Goal: Book appointment/travel/reservation: Book appointment/travel/reservation

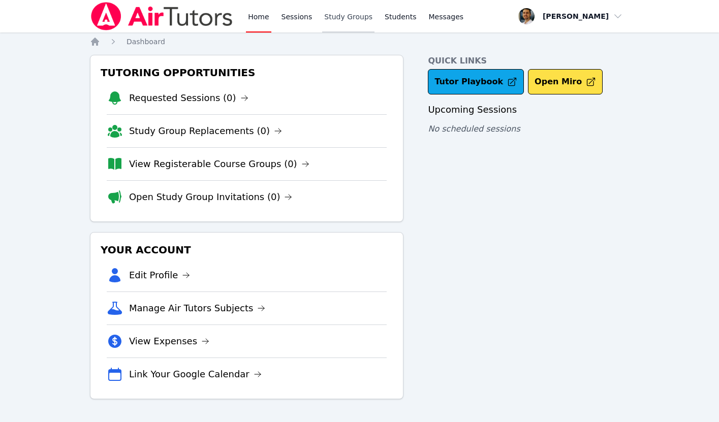
click at [353, 17] on link "Study Groups" at bounding box center [348, 16] width 52 height 33
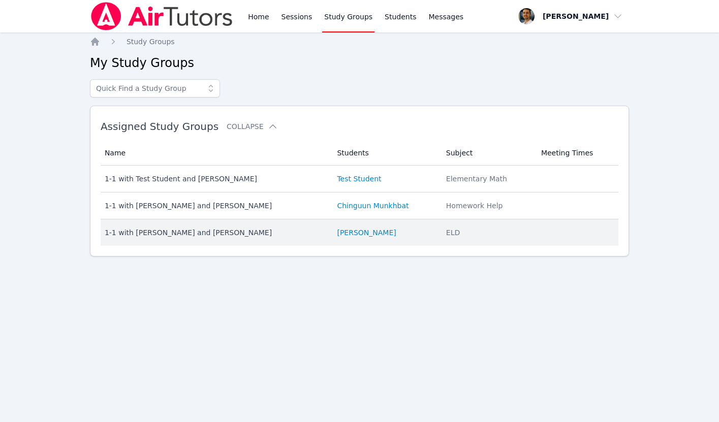
click at [218, 232] on div "1-1 with [PERSON_NAME] and [PERSON_NAME]" at bounding box center [215, 233] width 221 height 10
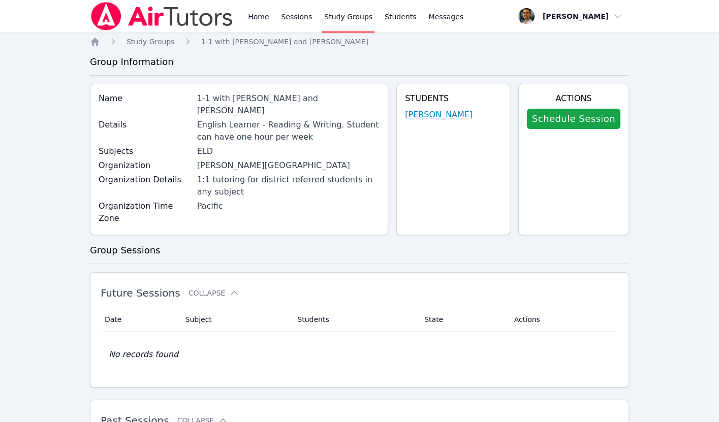
click at [425, 111] on link "[PERSON_NAME]" at bounding box center [439, 115] width 68 height 12
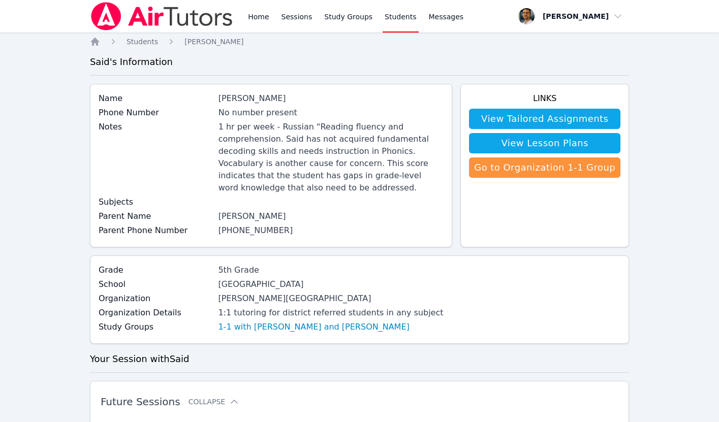
click at [239, 226] on link "(415) 936-1247" at bounding box center [256, 231] width 75 height 10
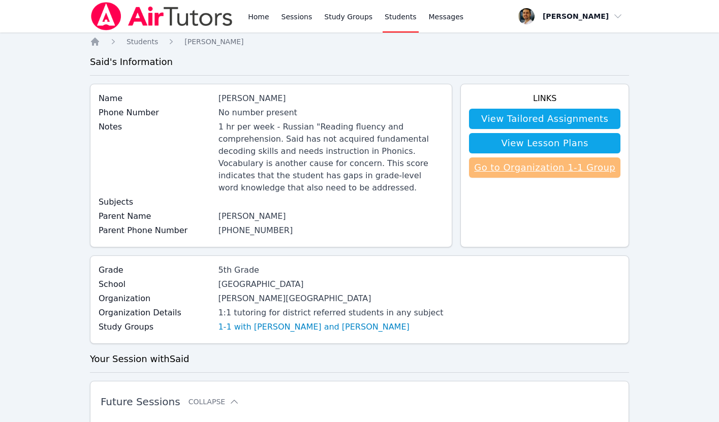
click at [511, 174] on link "Go to Organization 1-1 Group" at bounding box center [544, 168] width 151 height 20
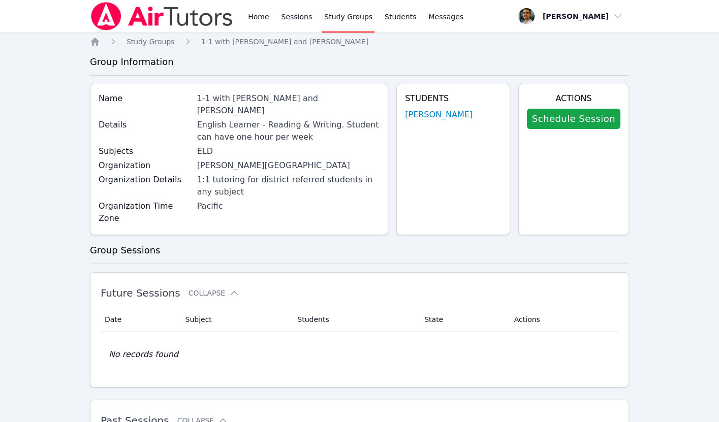
click at [219, 119] on div "English Learner - Reading & Writing. Student can have one hour per week" at bounding box center [288, 131] width 183 height 24
click at [429, 20] on span "Messages" at bounding box center [446, 17] width 35 height 10
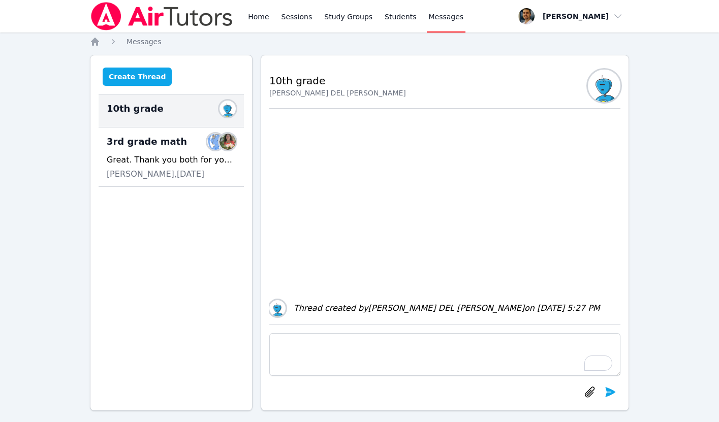
click at [136, 78] on button "Create Thread" at bounding box center [138, 77] width 70 height 18
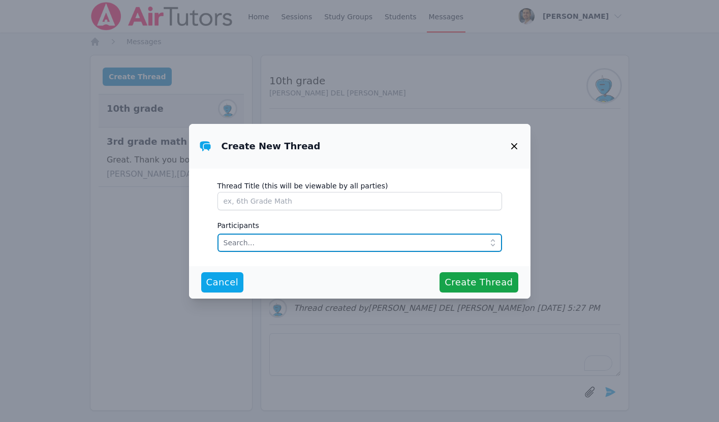
click at [246, 239] on input "text" at bounding box center [360, 243] width 285 height 18
type input "said"
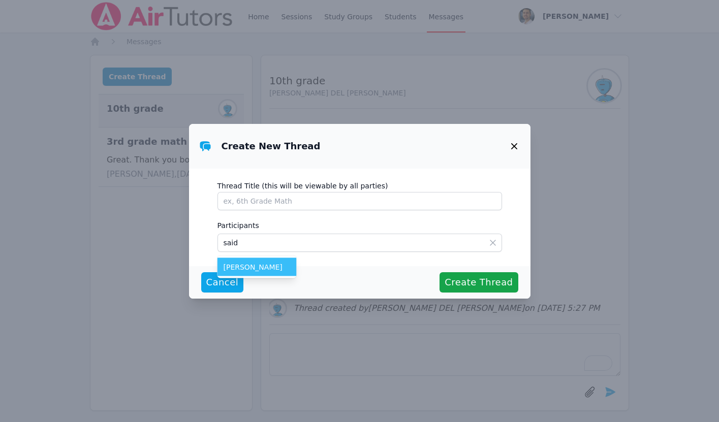
click at [244, 263] on span "[PERSON_NAME]" at bounding box center [257, 267] width 67 height 10
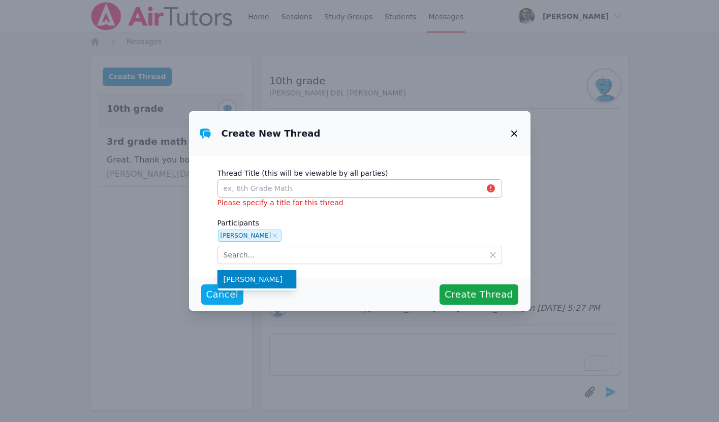
click at [273, 234] on icon at bounding box center [275, 236] width 4 height 4
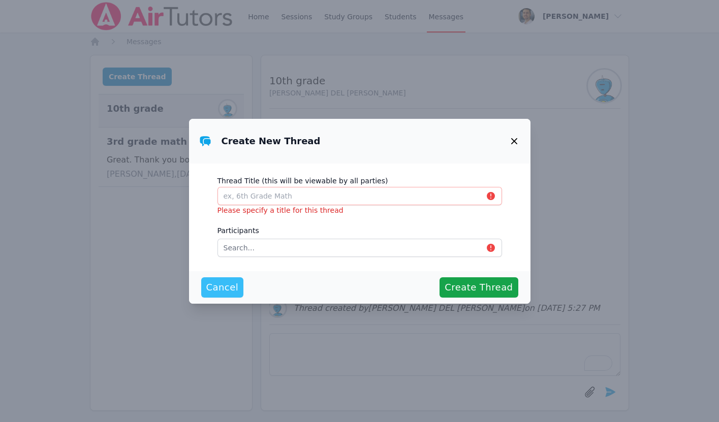
click at [233, 285] on span "Cancel" at bounding box center [222, 288] width 33 height 14
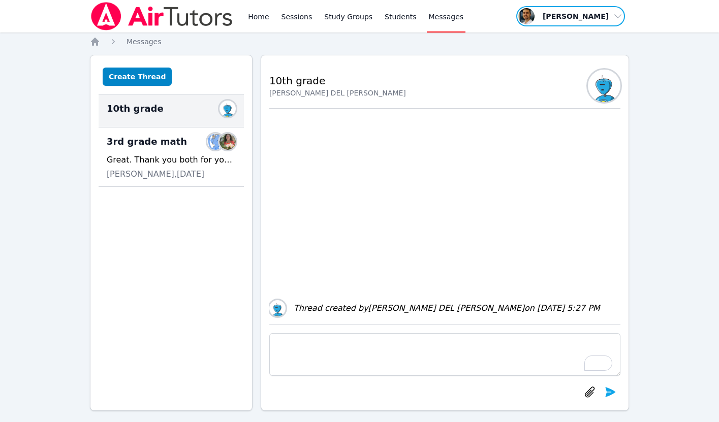
click at [615, 10] on span "button" at bounding box center [570, 16] width 111 height 22
click at [399, 14] on link "Students" at bounding box center [401, 16] width 36 height 33
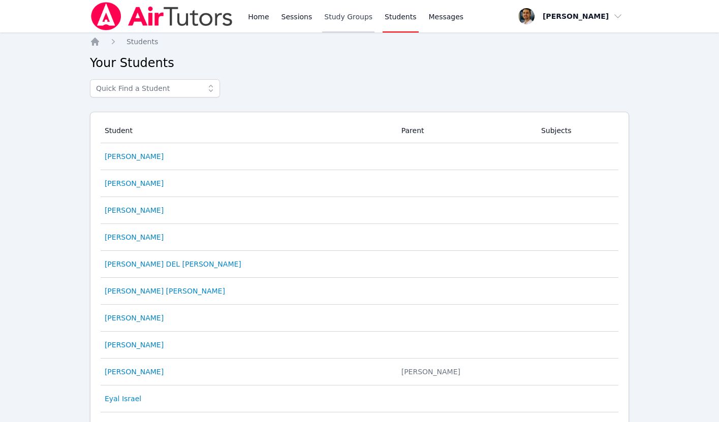
click at [337, 12] on link "Study Groups" at bounding box center [348, 16] width 52 height 33
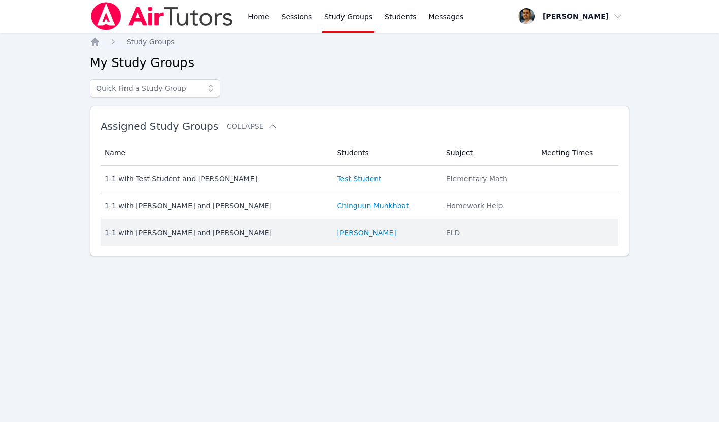
click at [298, 232] on div "1-1 with [PERSON_NAME] and [PERSON_NAME]" at bounding box center [215, 233] width 221 height 10
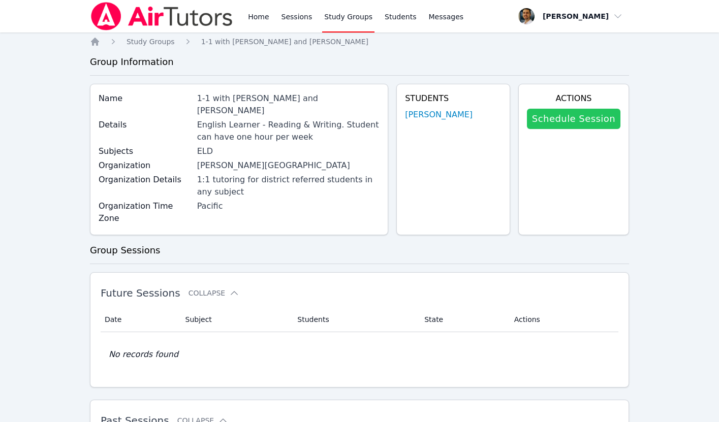
click at [551, 121] on link "Schedule Session" at bounding box center [574, 119] width 94 height 20
click at [432, 114] on link "[PERSON_NAME]" at bounding box center [439, 115] width 68 height 12
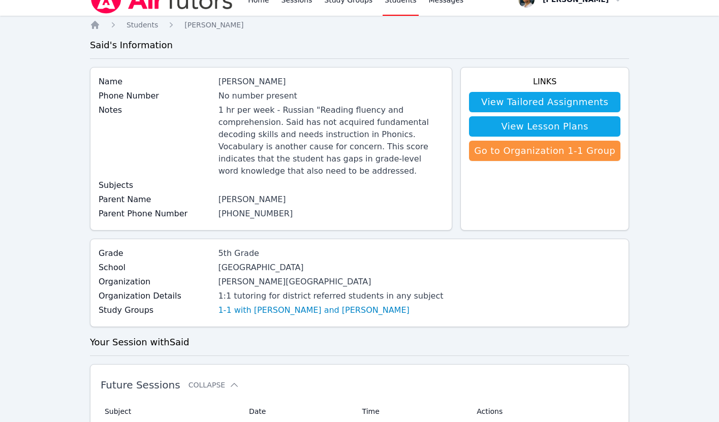
scroll to position [7, 0]
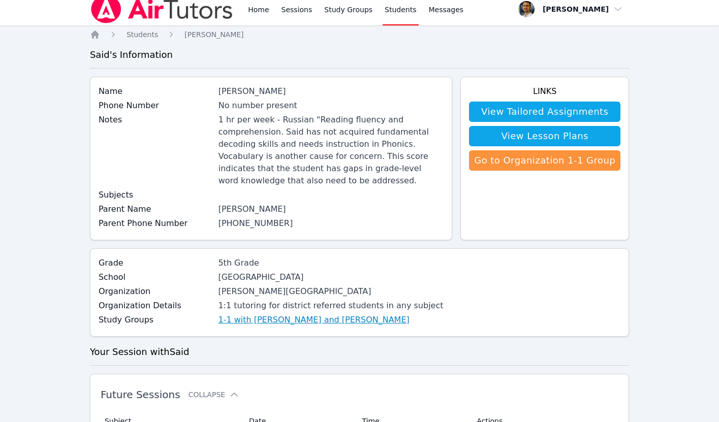
click at [280, 314] on link "1-1 with [PERSON_NAME] and [PERSON_NAME]" at bounding box center [313, 320] width 191 height 12
click at [244, 219] on link "(415) 936-1247" at bounding box center [256, 224] width 75 height 10
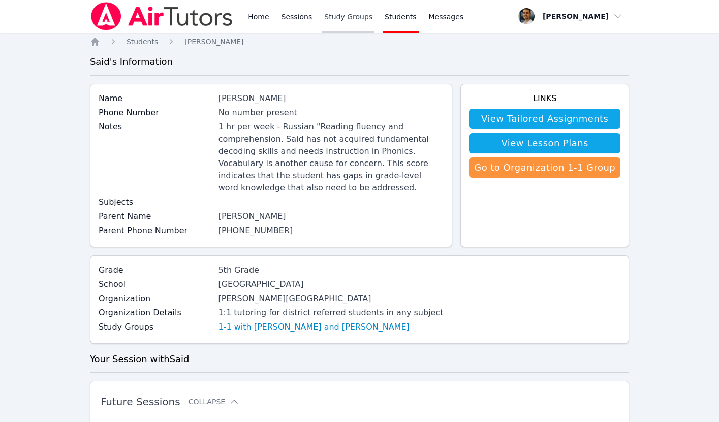
click at [343, 21] on link "Study Groups" at bounding box center [348, 16] width 52 height 33
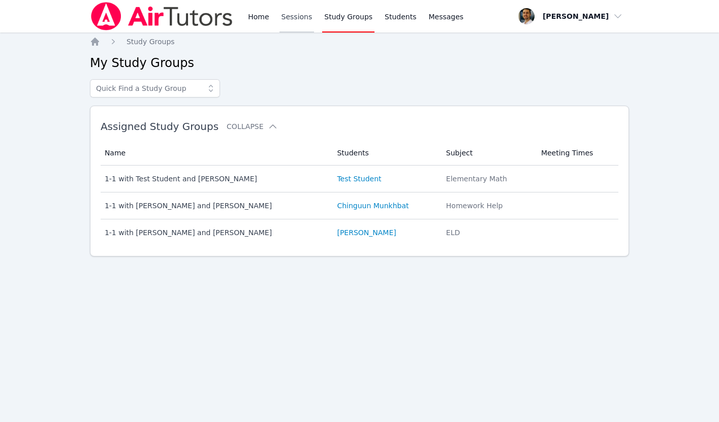
click at [291, 17] on link "Sessions" at bounding box center [297, 16] width 35 height 33
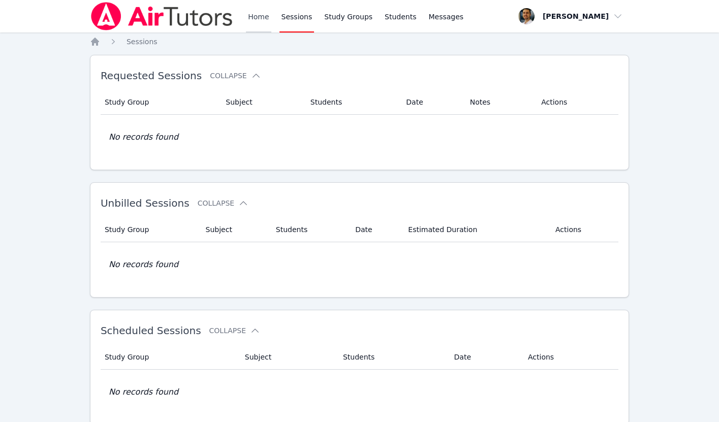
click at [250, 16] on link "Home" at bounding box center [258, 16] width 25 height 33
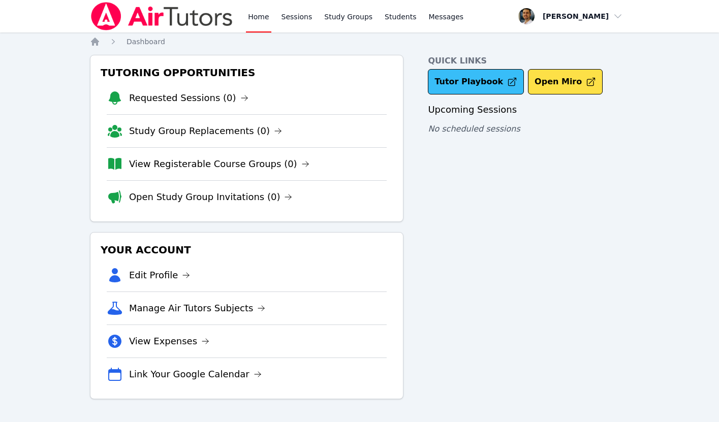
click at [455, 79] on link "Tutor Playbook" at bounding box center [476, 81] width 96 height 25
click at [287, 19] on link "Sessions" at bounding box center [297, 16] width 35 height 33
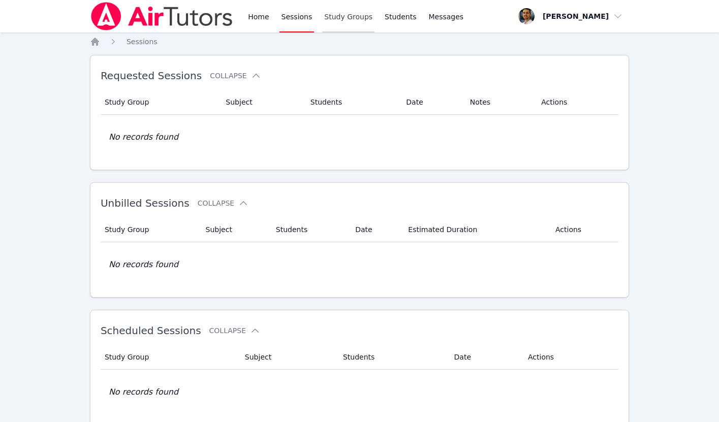
click at [354, 15] on link "Study Groups" at bounding box center [348, 16] width 52 height 33
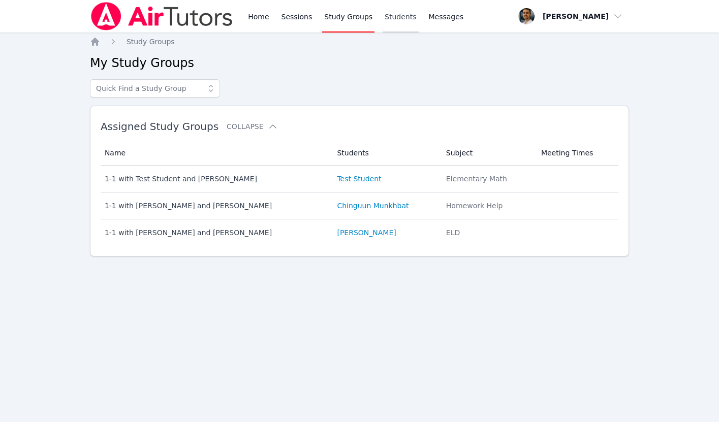
click at [391, 14] on link "Students" at bounding box center [401, 16] width 36 height 33
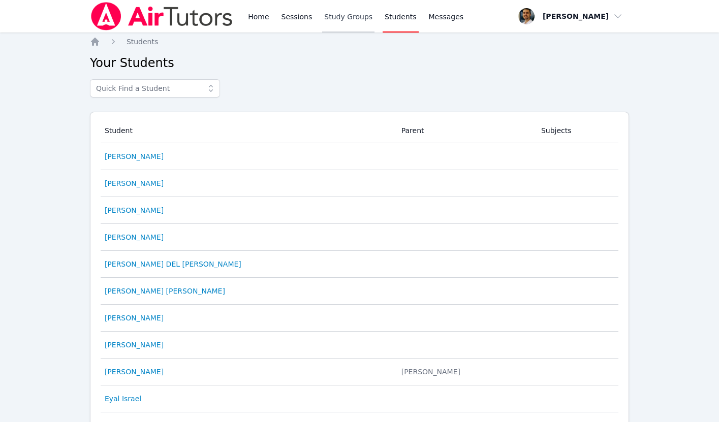
click at [345, 15] on link "Study Groups" at bounding box center [348, 16] width 52 height 33
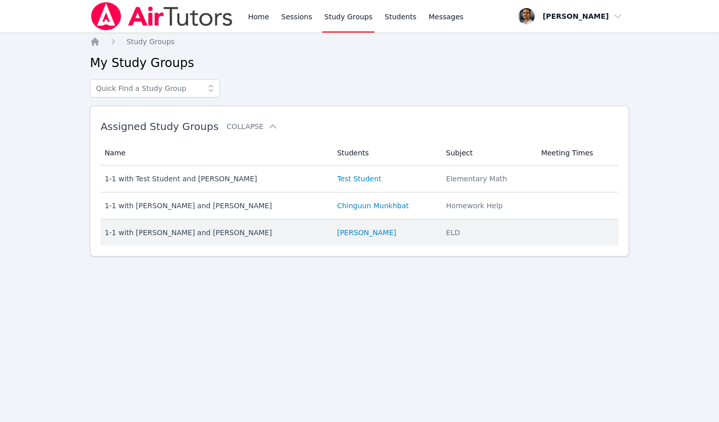
click at [345, 226] on td "Students Said Merzhoev" at bounding box center [385, 233] width 109 height 26
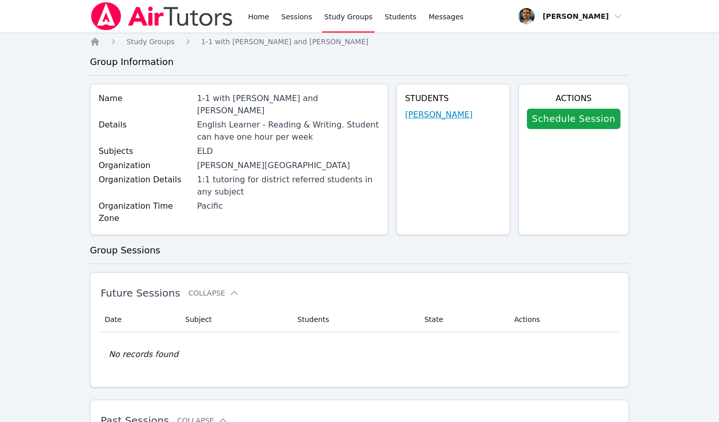
click at [431, 114] on link "[PERSON_NAME]" at bounding box center [439, 115] width 68 height 12
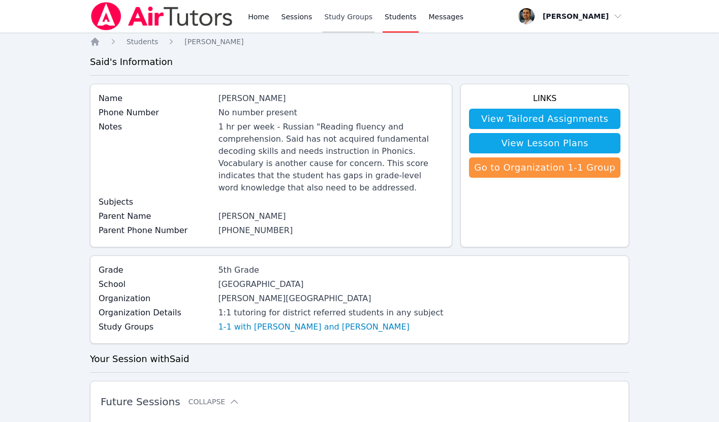
click at [357, 15] on link "Study Groups" at bounding box center [348, 16] width 52 height 33
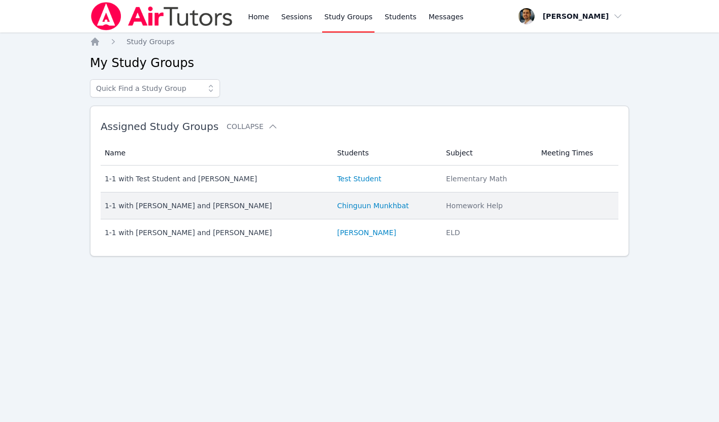
click at [237, 206] on div "1-1 with [PERSON_NAME] and [PERSON_NAME]" at bounding box center [215, 206] width 221 height 10
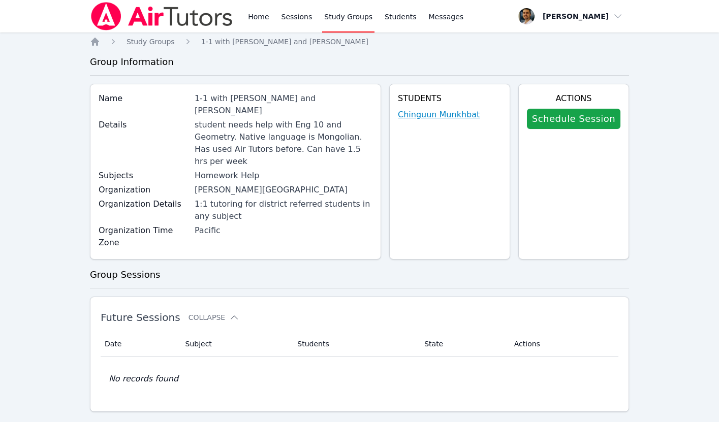
click at [439, 113] on link "Chinguun Munkhbat" at bounding box center [439, 115] width 82 height 12
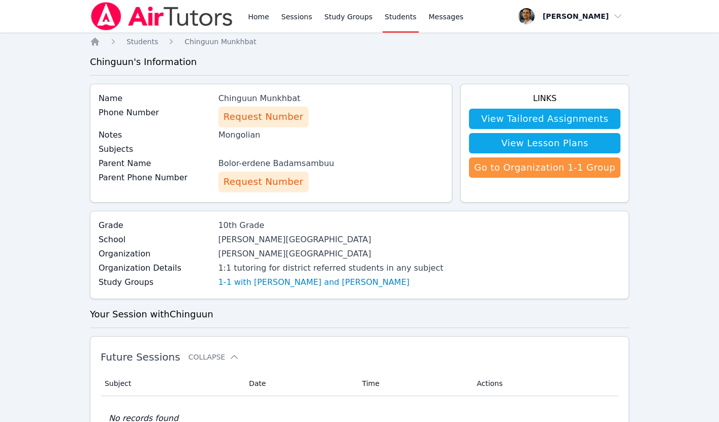
click at [255, 182] on span "Request Number" at bounding box center [264, 182] width 80 height 14
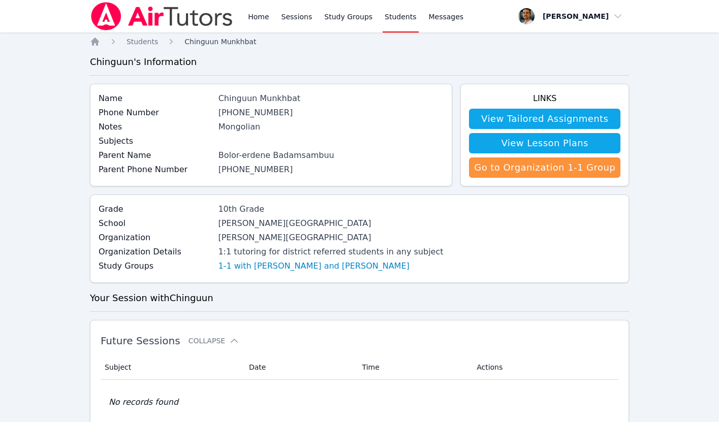
click at [220, 40] on span "Chinguun Munkhbat" at bounding box center [221, 42] width 72 height 8
click at [148, 39] on span "Students" at bounding box center [143, 42] width 32 height 8
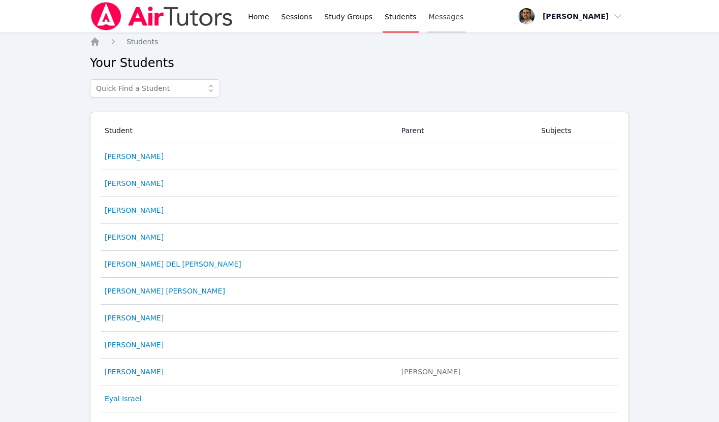
click at [429, 13] on span "Messages" at bounding box center [446, 17] width 35 height 10
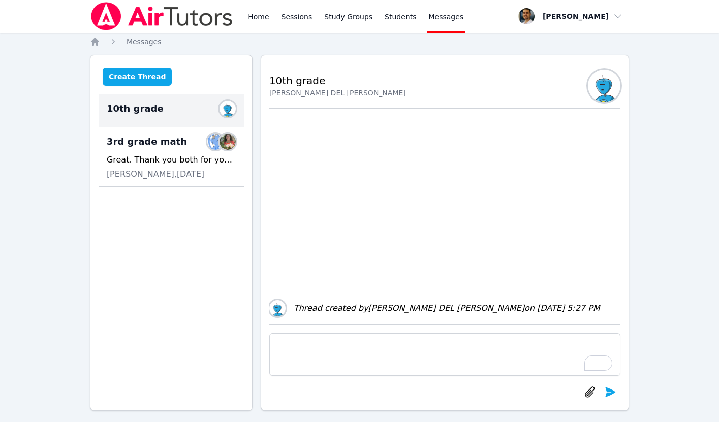
click at [140, 78] on button "Create Thread" at bounding box center [138, 77] width 70 height 18
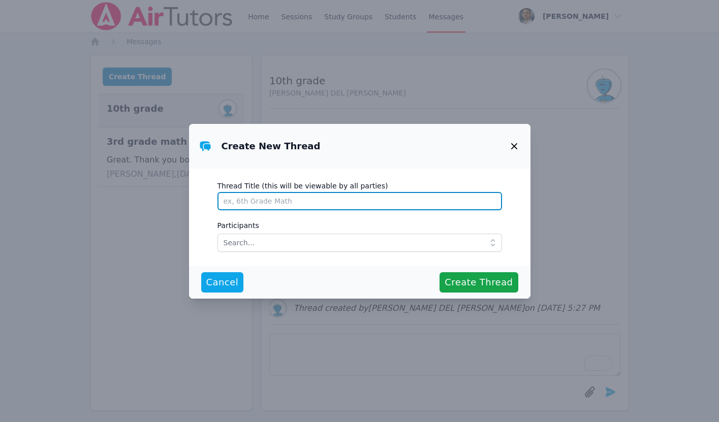
click at [261, 197] on input "Thread Title (this will be viewable by all parties)" at bounding box center [360, 201] width 285 height 18
type input "C"
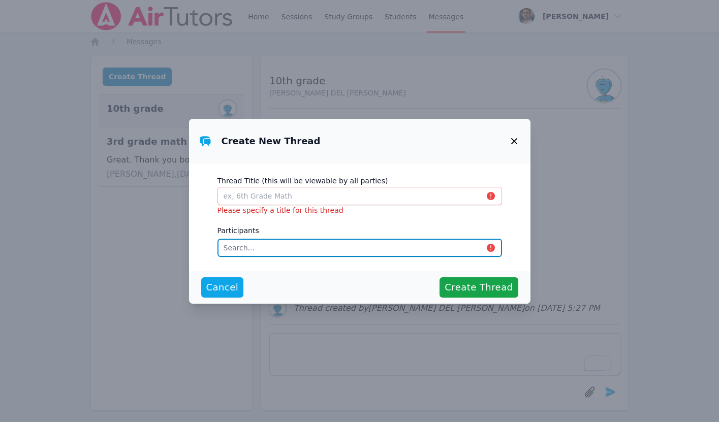
click at [257, 246] on input "text" at bounding box center [360, 248] width 285 height 18
type input "Ching"
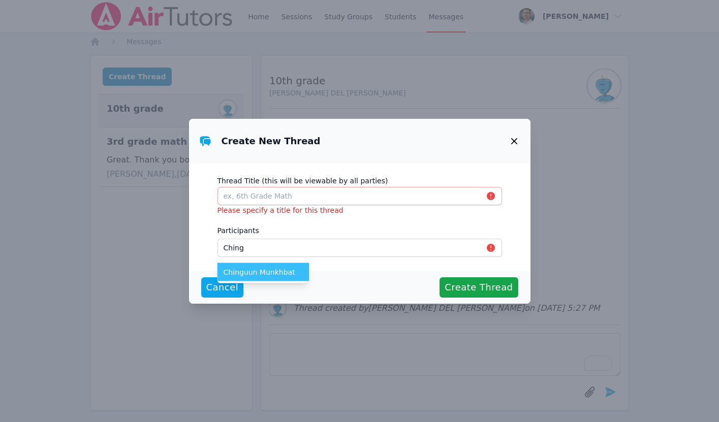
click at [264, 274] on span "Chinguun Munkhbat" at bounding box center [264, 272] width 80 height 10
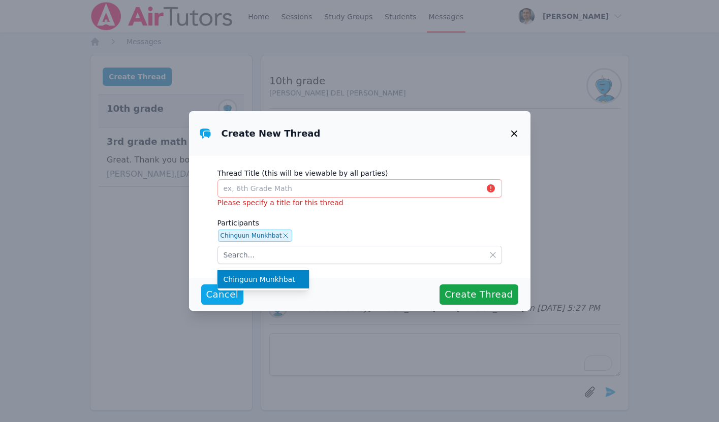
click at [201, 254] on div "Thread Title (this will be viewable by all parties) Please specify a title for …" at bounding box center [360, 217] width 342 height 123
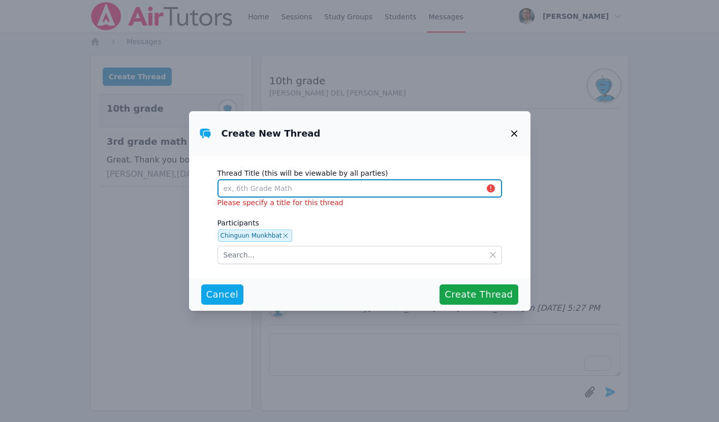
click at [263, 190] on input "Thread Title (this will be viewable by all parties)" at bounding box center [360, 188] width 285 height 18
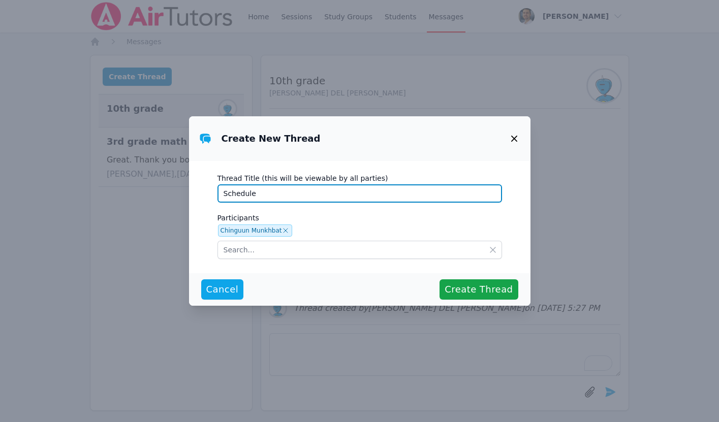
type input "Schedule"
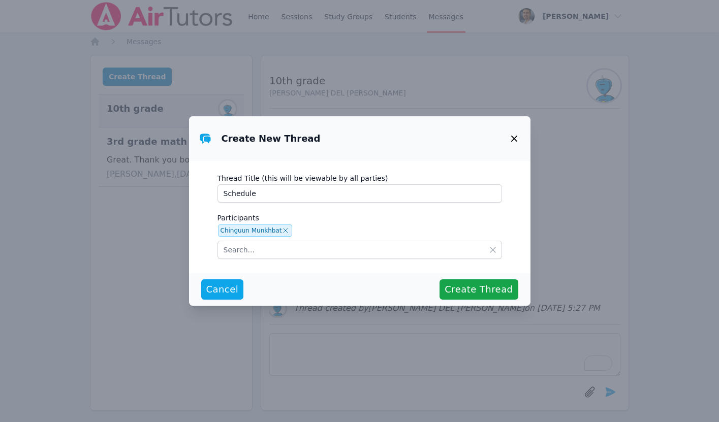
click at [514, 139] on icon "button" at bounding box center [514, 139] width 12 height 12
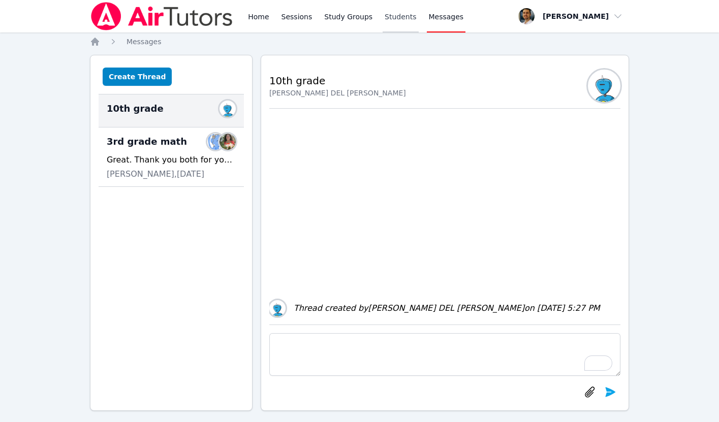
click at [398, 21] on link "Students" at bounding box center [401, 16] width 36 height 33
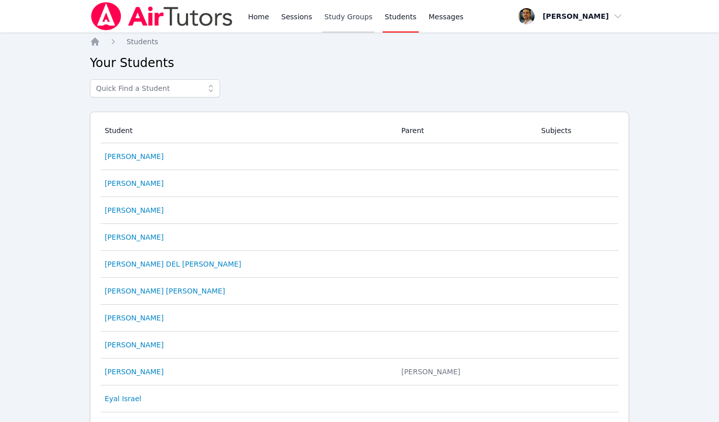
click at [322, 12] on link "Study Groups" at bounding box center [348, 16] width 52 height 33
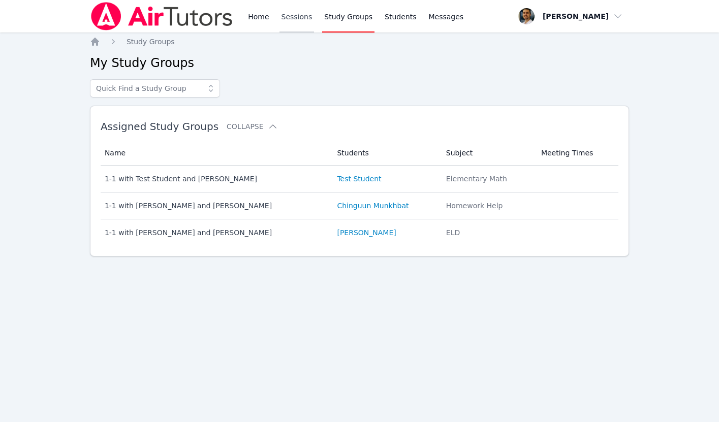
click at [280, 15] on link "Sessions" at bounding box center [297, 16] width 35 height 33
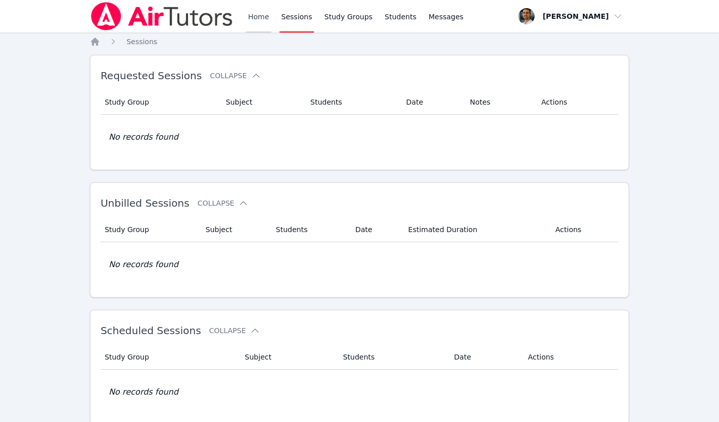
click at [262, 19] on link "Home" at bounding box center [258, 16] width 25 height 33
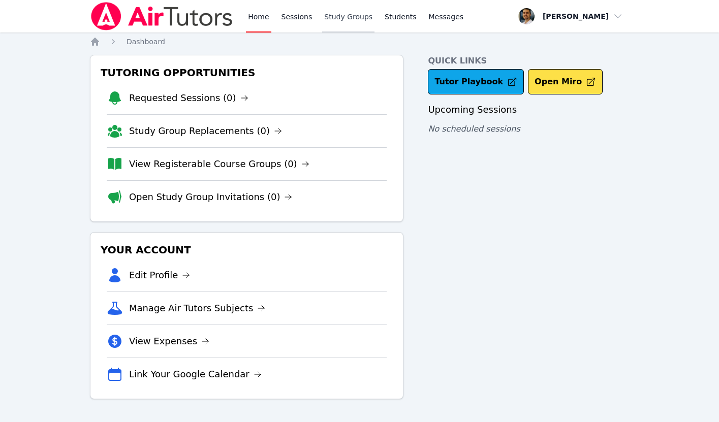
click at [351, 18] on link "Study Groups" at bounding box center [348, 16] width 52 height 33
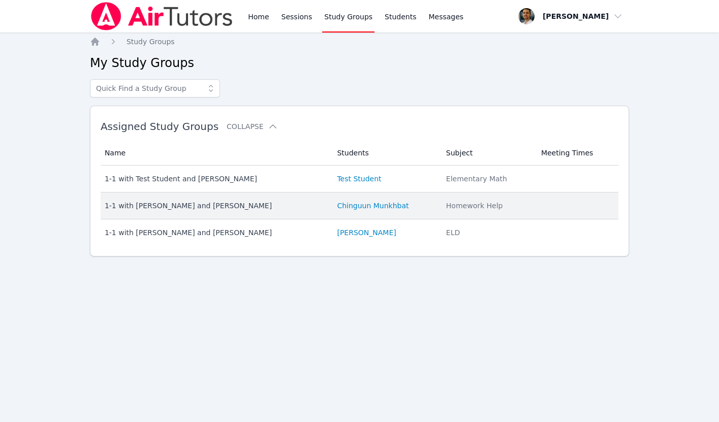
click at [333, 214] on td "Students [PERSON_NAME]" at bounding box center [385, 206] width 109 height 27
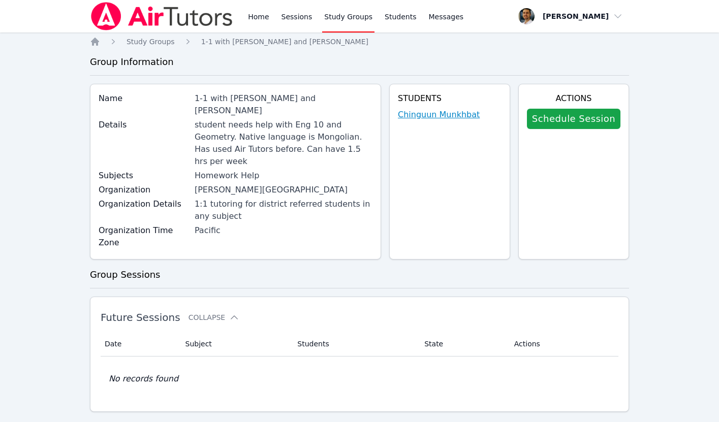
click at [459, 113] on link "Chinguun Munkhbat" at bounding box center [439, 115] width 82 height 12
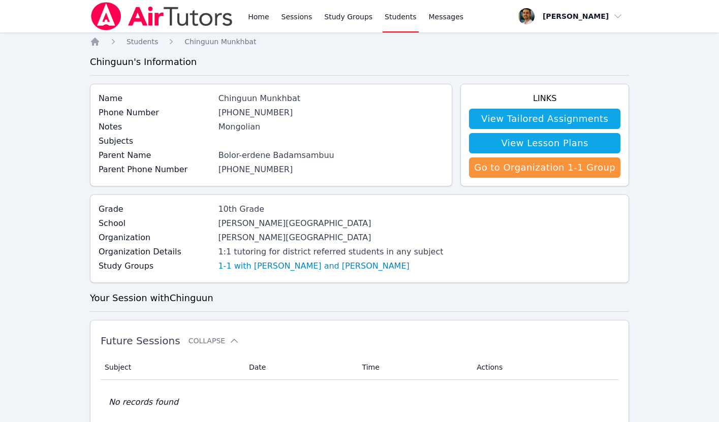
click at [251, 101] on div "Chinguun Munkhbat" at bounding box center [332, 99] width 226 height 12
click at [245, 129] on div "Mongolian" at bounding box center [332, 127] width 226 height 12
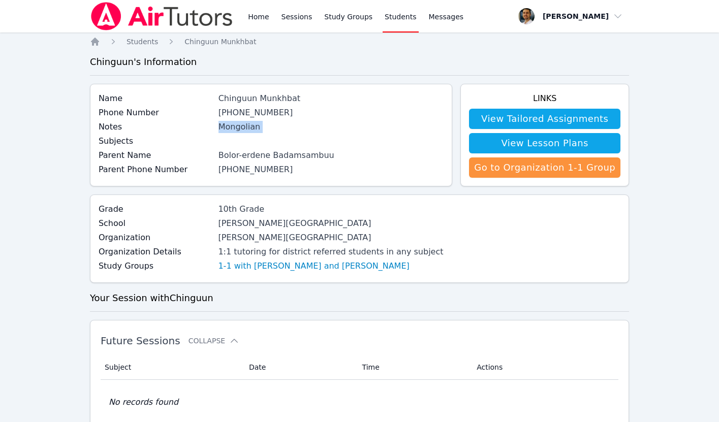
click at [245, 129] on div "Mongolian" at bounding box center [332, 127] width 226 height 12
click at [234, 156] on div "Bolor-erdene Badamsambuu" at bounding box center [332, 155] width 226 height 12
click at [246, 97] on div "Chinguun Munkhbat" at bounding box center [332, 99] width 226 height 12
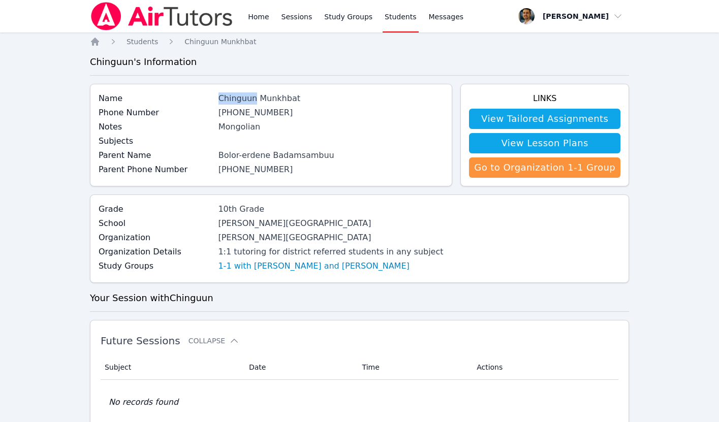
click at [246, 97] on div "Chinguun Munkhbat" at bounding box center [332, 99] width 226 height 12
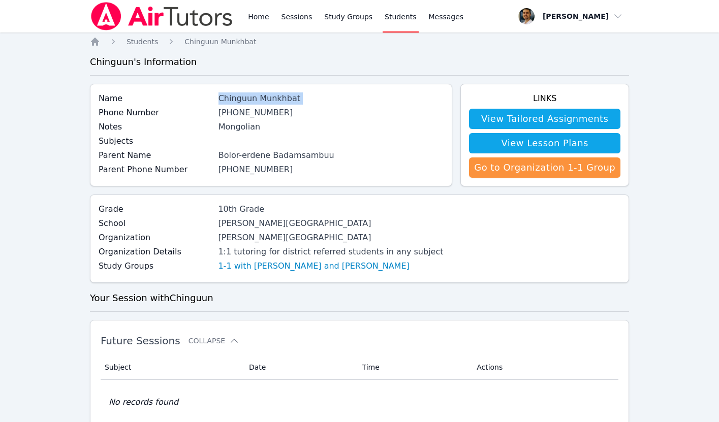
click at [276, 96] on div "Chinguun Munkhbat" at bounding box center [332, 99] width 226 height 12
click at [273, 96] on div "Chinguun Munkhbat" at bounding box center [332, 99] width 226 height 12
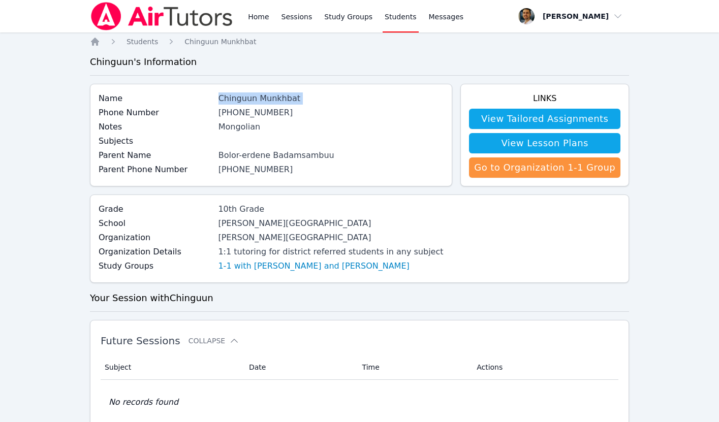
click at [273, 96] on div "Chinguun Munkhbat" at bounding box center [332, 99] width 226 height 12
click at [264, 156] on div "Bolor-erdene Badamsambuu" at bounding box center [332, 155] width 226 height 12
click at [301, 155] on div "Bolor-erdene Badamsambuu" at bounding box center [332, 155] width 226 height 12
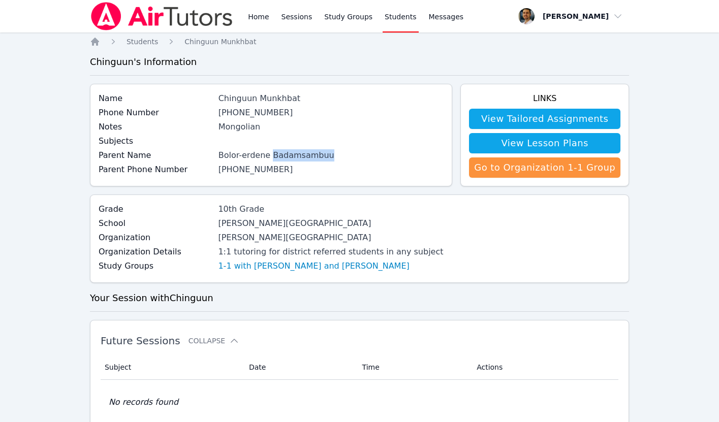
click at [301, 155] on div "Bolor-erdene Badamsambuu" at bounding box center [332, 155] width 226 height 12
click at [262, 98] on div "Chinguun Munkhbat" at bounding box center [332, 99] width 226 height 12
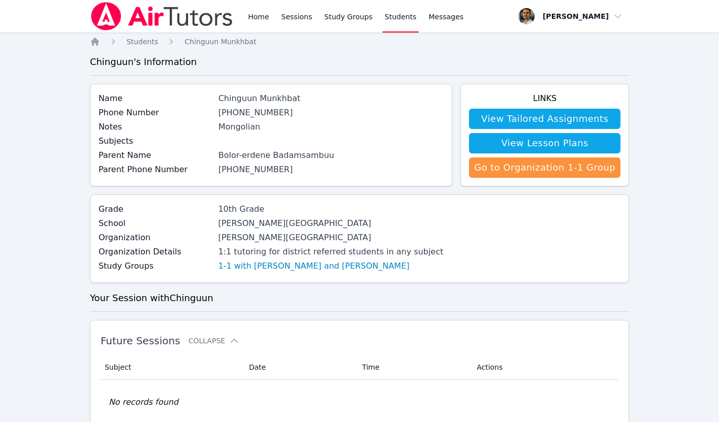
click at [208, 85] on div "Name [PERSON_NAME] Phone Number [PHONE_NUMBER] Notes Mongolian Subjects Parent …" at bounding box center [271, 135] width 362 height 103
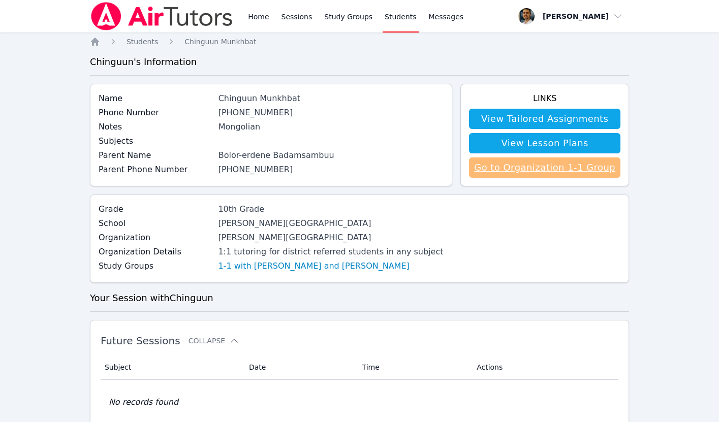
click at [507, 165] on link "Go to Organization 1-1 Group" at bounding box center [544, 168] width 151 height 20
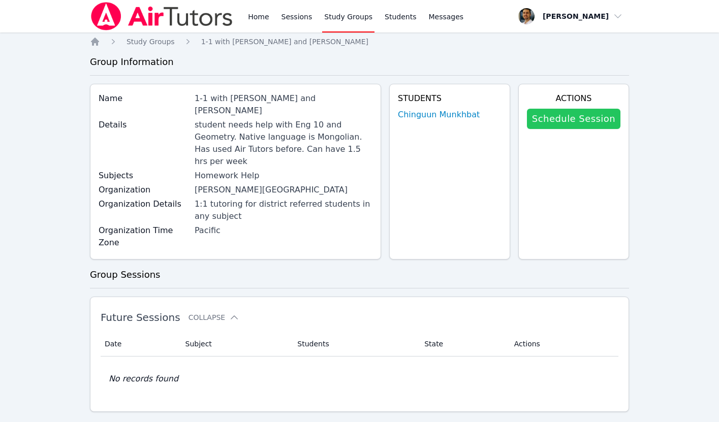
click at [555, 119] on link "Schedule Session" at bounding box center [574, 119] width 94 height 20
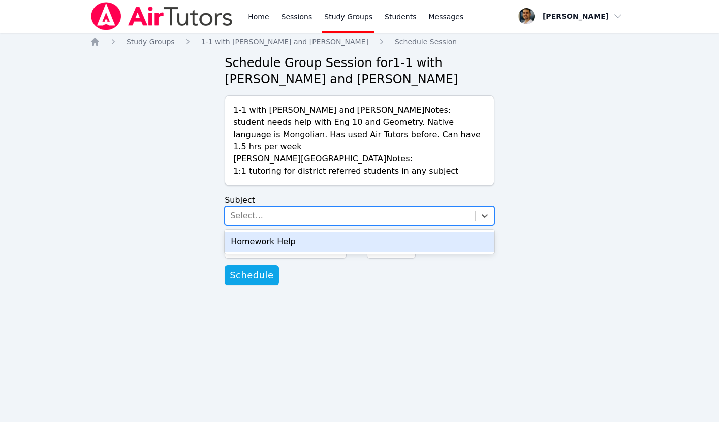
click at [283, 207] on div "Select..." at bounding box center [350, 216] width 250 height 18
click at [282, 232] on div "Homework Help" at bounding box center [360, 242] width 270 height 20
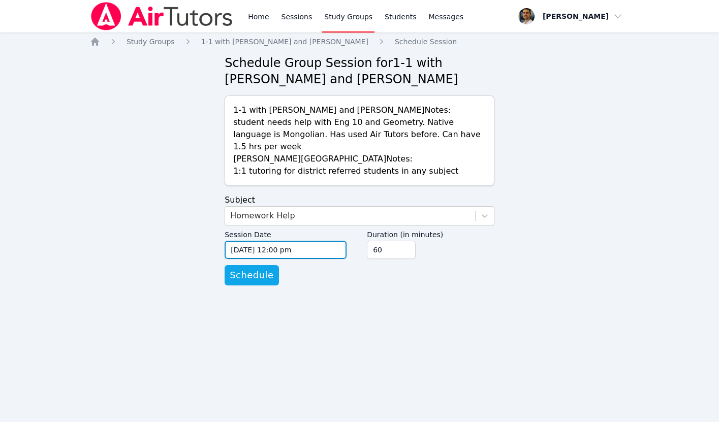
click at [264, 241] on input "[DATE] 12:00 pm" at bounding box center [286, 250] width 122 height 18
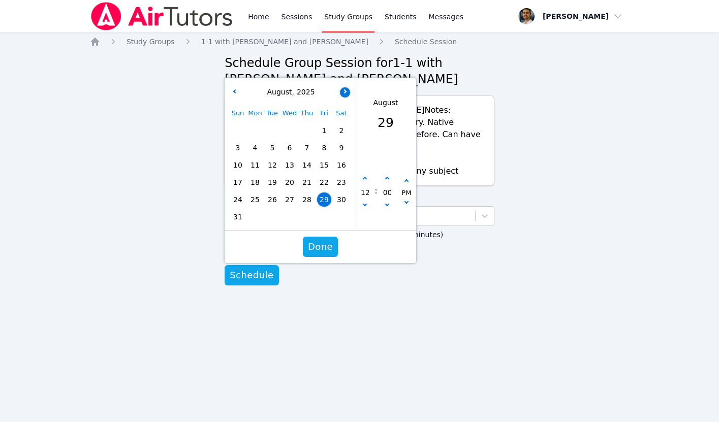
click at [345, 89] on icon "button" at bounding box center [344, 91] width 4 height 4
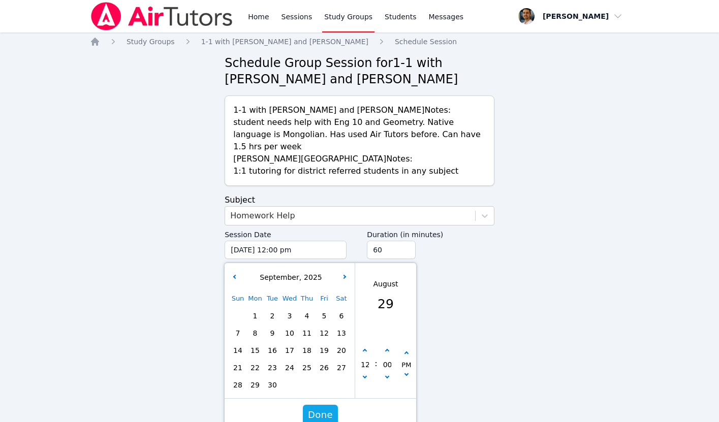
click at [286, 309] on span "3" at bounding box center [290, 316] width 14 height 14
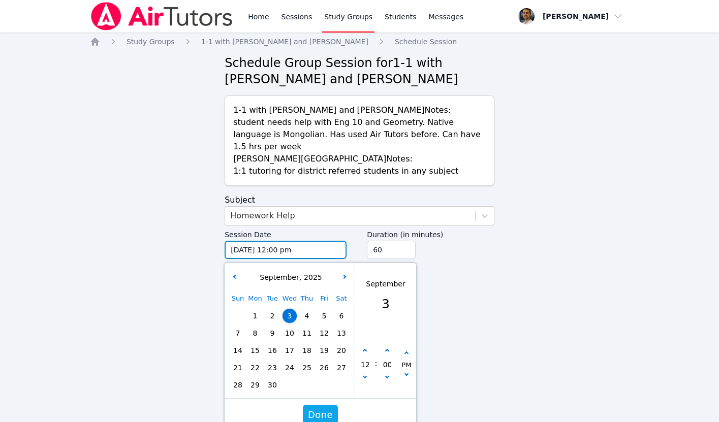
click at [281, 241] on input "[DATE] 12:00 pm" at bounding box center [286, 250] width 122 height 18
click at [279, 241] on input "[DATE] 12:00 pm" at bounding box center [286, 250] width 122 height 18
click at [367, 346] on button "button" at bounding box center [365, 351] width 10 height 10
type input "[DATE] 01:00 pm"
type input "01"
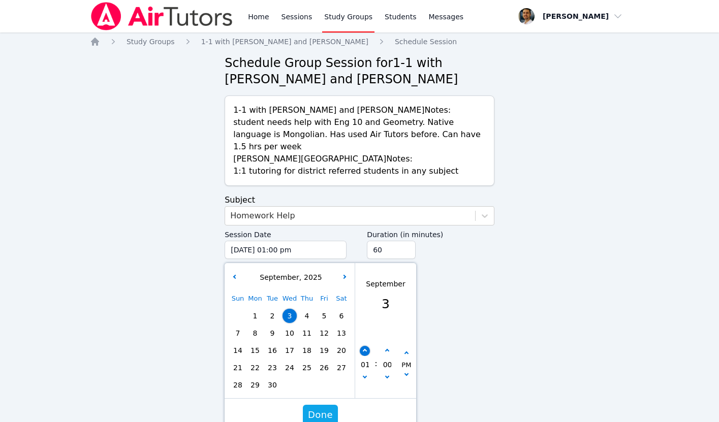
click at [367, 346] on button "button" at bounding box center [365, 351] width 10 height 10
type input "[DATE] 02:00 pm"
type input "02"
click at [367, 346] on button "button" at bounding box center [365, 351] width 10 height 10
type input "[DATE] 03:00 pm"
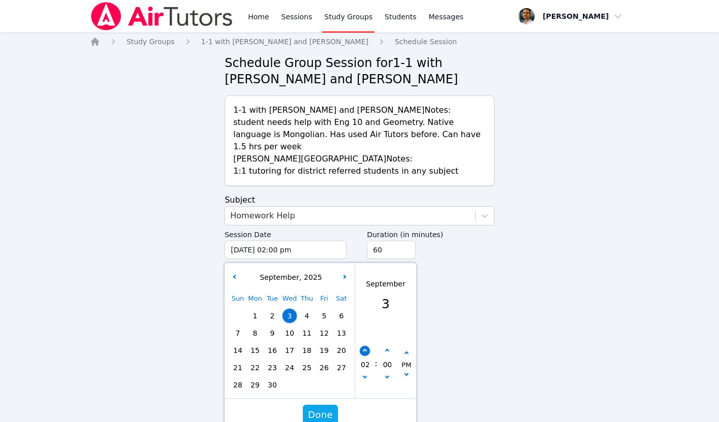
type input "03"
click at [367, 346] on button "button" at bounding box center [365, 351] width 10 height 10
type input "[DATE] 04:00 pm"
type input "04"
click at [367, 346] on button "button" at bounding box center [365, 351] width 10 height 10
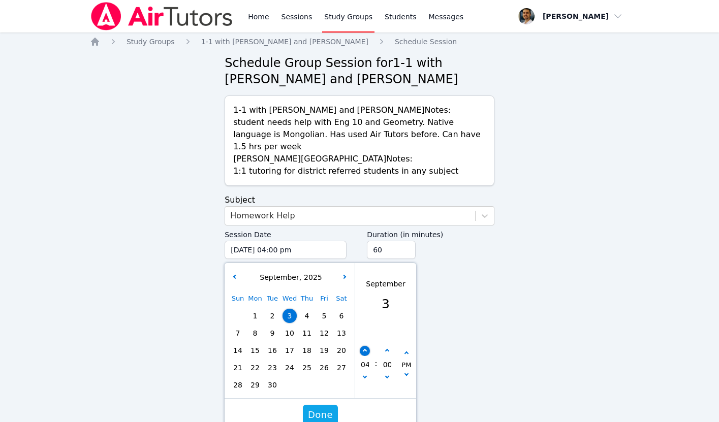
type input "[DATE] 05:00 pm"
type input "05"
click at [368, 374] on button "button" at bounding box center [365, 379] width 10 height 10
type input "[DATE] 04:00 pm"
type input "04"
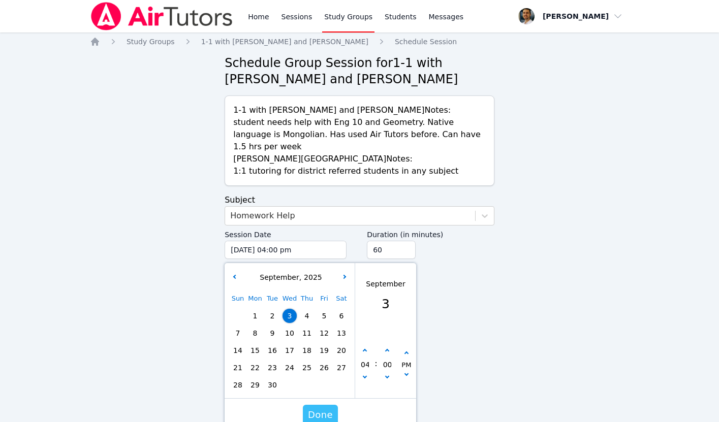
click at [323, 408] on span "Done" at bounding box center [320, 415] width 25 height 14
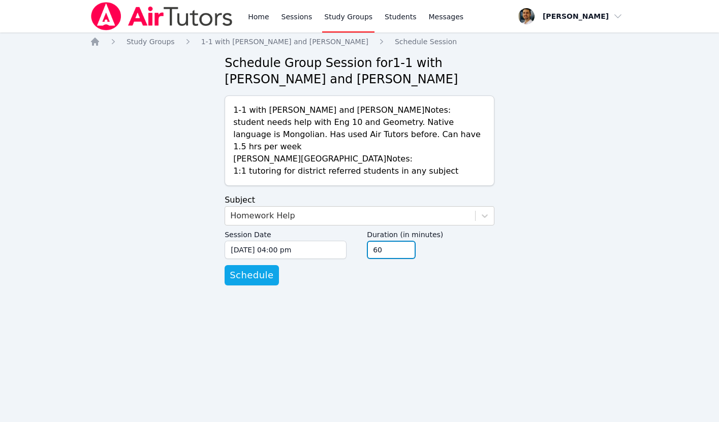
click at [378, 241] on input "60" at bounding box center [391, 250] width 49 height 18
type input "45"
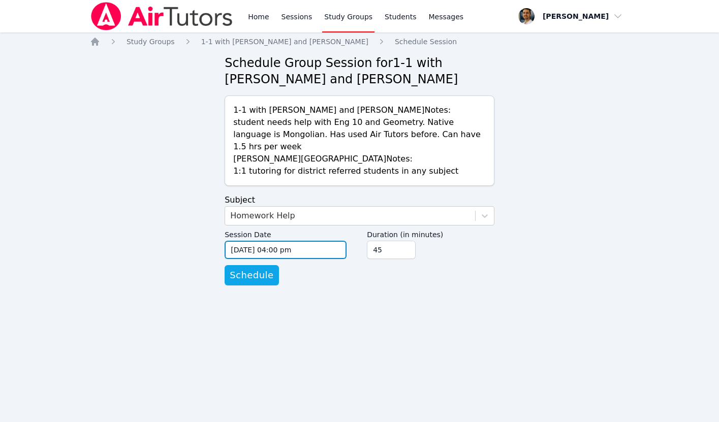
click at [251, 241] on input "[DATE] 04:00 pm" at bounding box center [286, 250] width 122 height 18
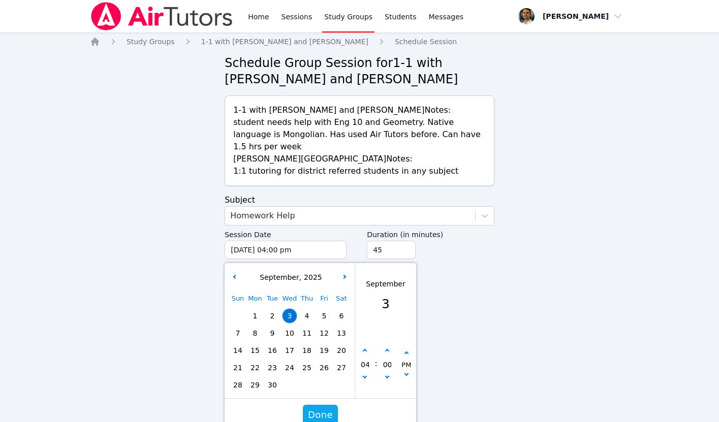
click at [188, 239] on div "Home Study Groups 1-1 with [PERSON_NAME] and [PERSON_NAME] Schedule Session Sch…" at bounding box center [359, 171] width 539 height 269
click at [188, 253] on div "Home Study Groups 1-1 with [PERSON_NAME] and [PERSON_NAME] Schedule Session Sch…" at bounding box center [359, 171] width 539 height 269
click at [482, 257] on form "Subject Homework Help Session Date [DATE] 04:00 pm [DATE] 4:00 pm [DATE] Sun Mo…" at bounding box center [360, 239] width 270 height 91
click at [317, 408] on span "Done" at bounding box center [320, 415] width 25 height 14
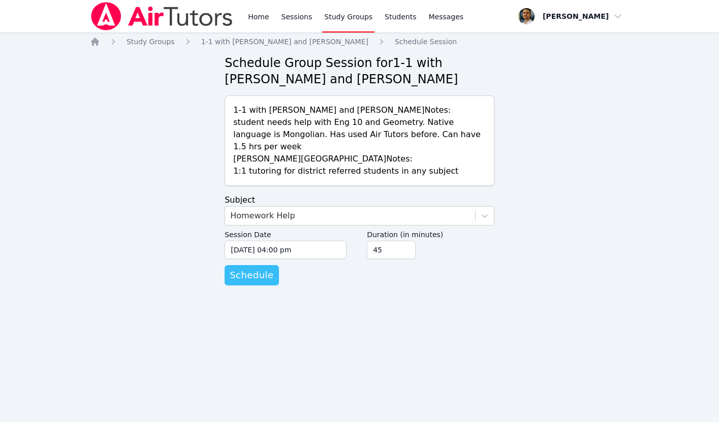
click at [259, 268] on span "Schedule" at bounding box center [252, 275] width 44 height 14
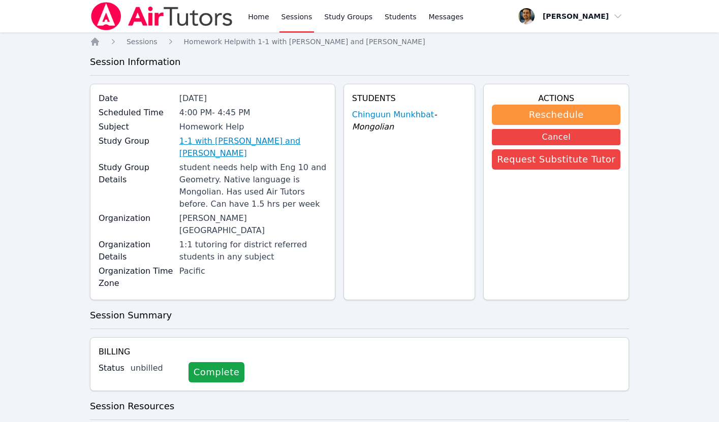
click at [223, 140] on link "1-1 with [PERSON_NAME] and [PERSON_NAME]" at bounding box center [252, 147] width 147 height 24
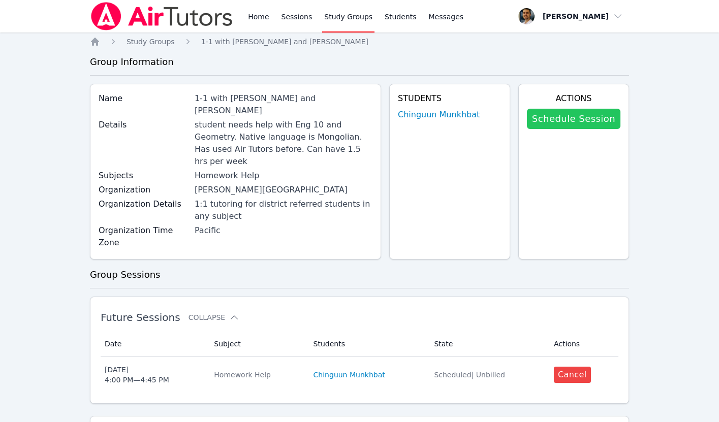
click at [579, 121] on link "Schedule Session" at bounding box center [574, 119] width 94 height 20
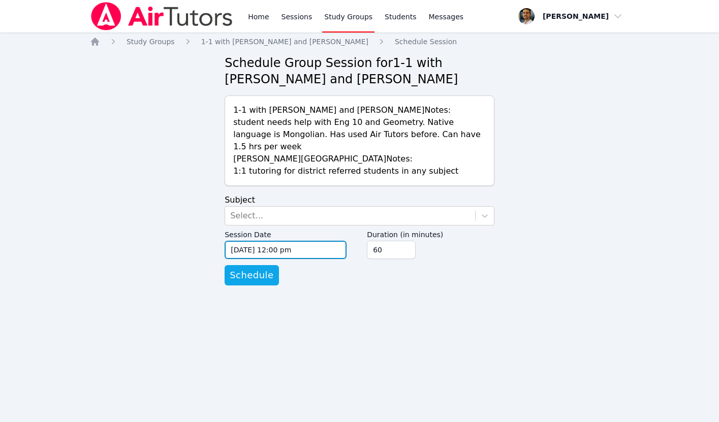
click at [282, 241] on input "[DATE] 12:00 pm" at bounding box center [286, 250] width 122 height 18
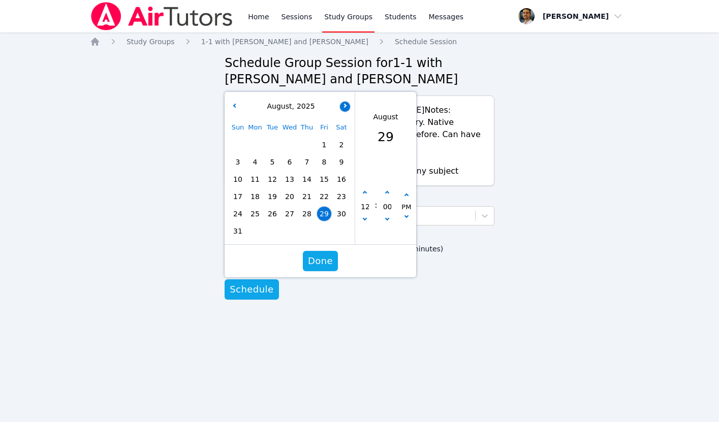
click at [342, 76] on div "Schedule Group Session for 1-1 with [PERSON_NAME] and [PERSON_NAME] 1-1 with [P…" at bounding box center [360, 177] width 270 height 245
click at [236, 103] on icon "button" at bounding box center [235, 105] width 4 height 4
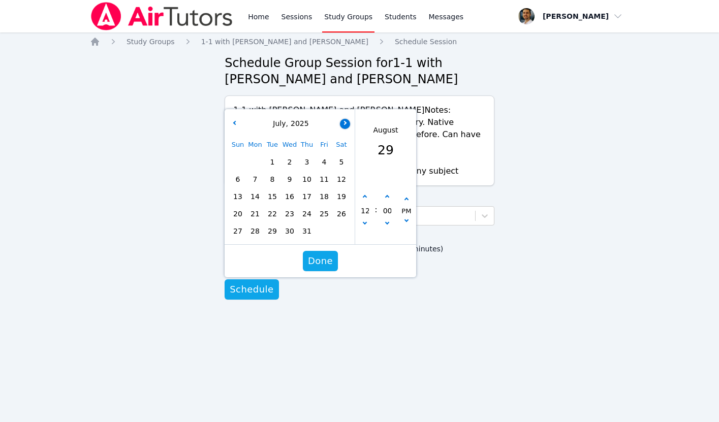
click at [343, 120] on icon "button" at bounding box center [344, 122] width 4 height 4
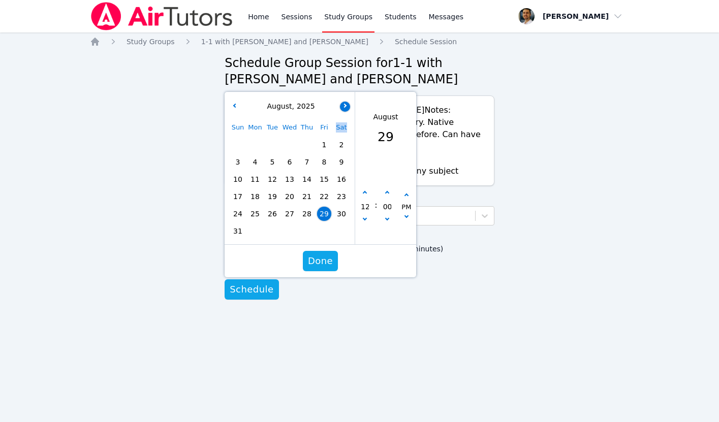
click at [343, 119] on div "Sat" at bounding box center [341, 127] width 17 height 17
click at [344, 101] on div "[DATE]" at bounding box center [290, 106] width 126 height 11
click at [345, 103] on icon "button" at bounding box center [344, 105] width 4 height 4
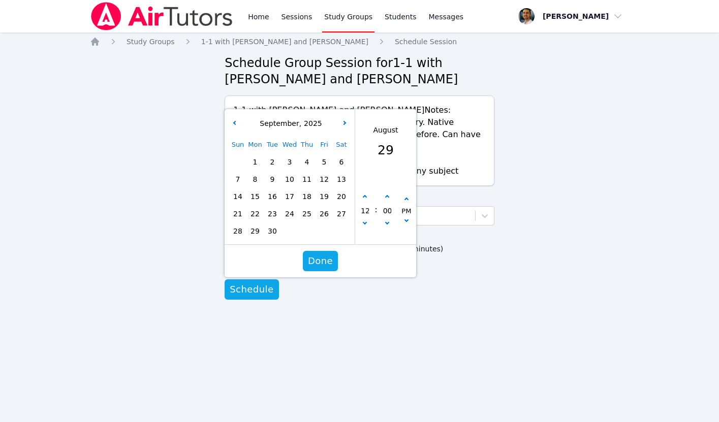
click at [255, 172] on span "8" at bounding box center [255, 179] width 14 height 14
click at [366, 192] on button "button" at bounding box center [365, 197] width 10 height 10
type input "[DATE] 01:00 pm"
type input "01"
click at [366, 192] on button "button" at bounding box center [365, 197] width 10 height 10
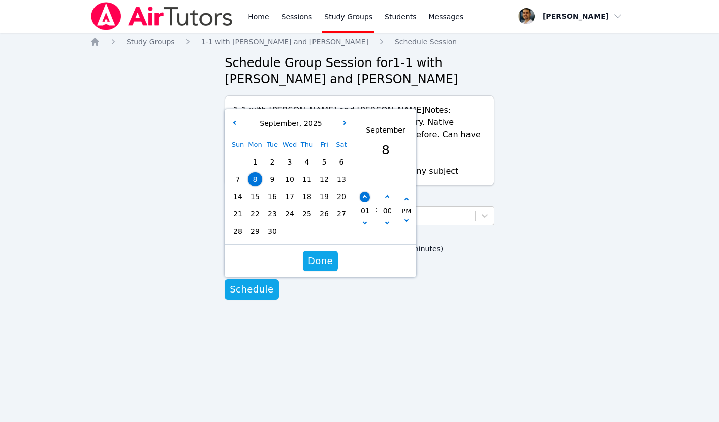
type input "[DATE] 02:00 pm"
type input "02"
click at [366, 192] on button "button" at bounding box center [365, 197] width 10 height 10
type input "[DATE] 03:00 pm"
type input "03"
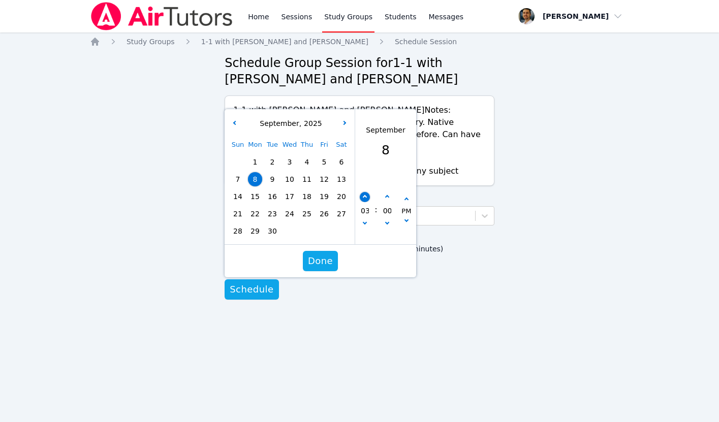
click at [366, 192] on button "button" at bounding box center [365, 197] width 10 height 10
type input "[DATE] 04:00 pm"
type input "04"
click at [366, 192] on button "button" at bounding box center [365, 197] width 10 height 10
type input "[DATE] 05:00 pm"
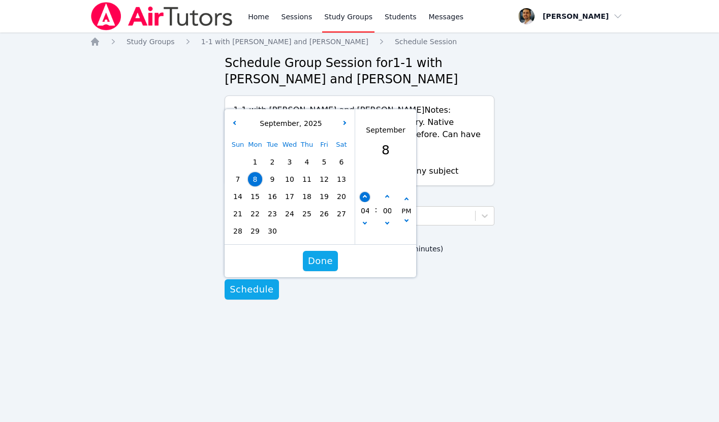
type input "05"
click at [366, 192] on button "button" at bounding box center [365, 197] width 10 height 10
type input "[DATE] 06:00 pm"
type input "06"
click at [366, 192] on button "button" at bounding box center [365, 197] width 10 height 10
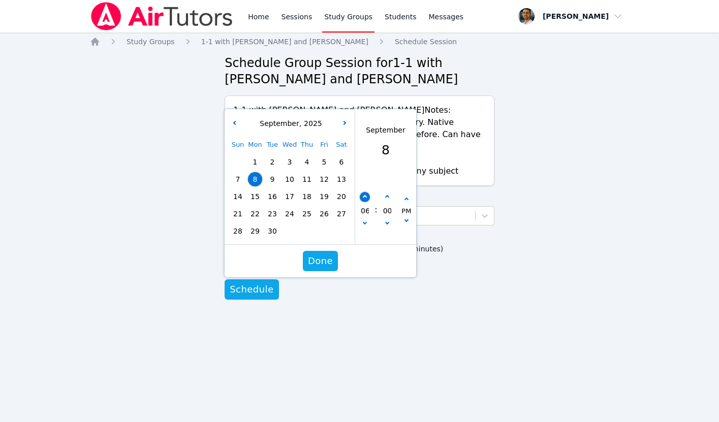
type input "[DATE] 07:00 pm"
type input "07"
click at [322, 254] on span "Done" at bounding box center [320, 261] width 25 height 14
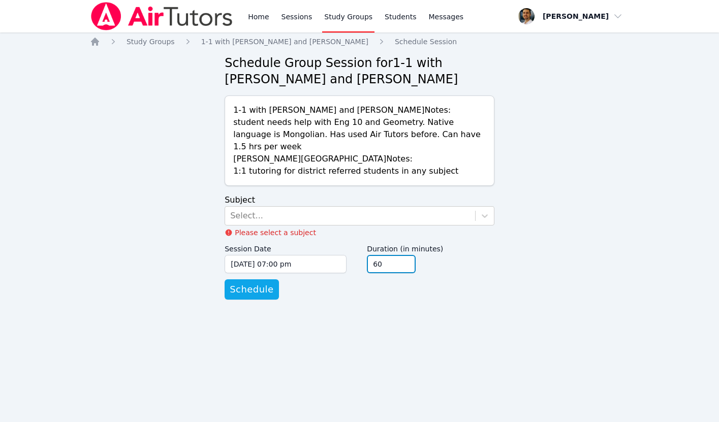
click at [378, 255] on input "60" at bounding box center [391, 264] width 49 height 18
type input "45"
click at [345, 209] on div "Select..." at bounding box center [350, 216] width 250 height 18
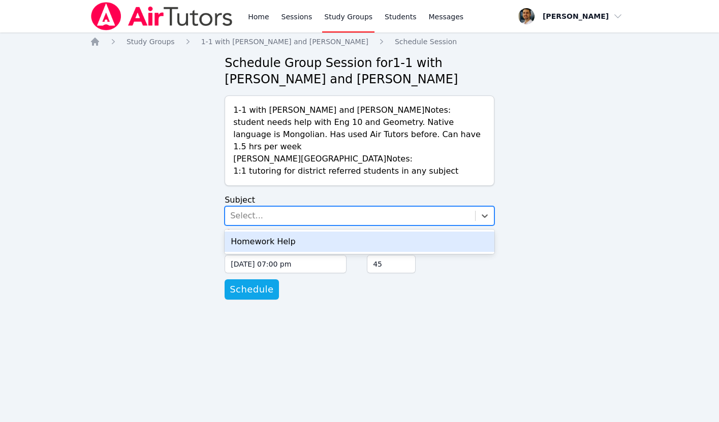
click at [321, 232] on div "Homework Help" at bounding box center [360, 242] width 270 height 20
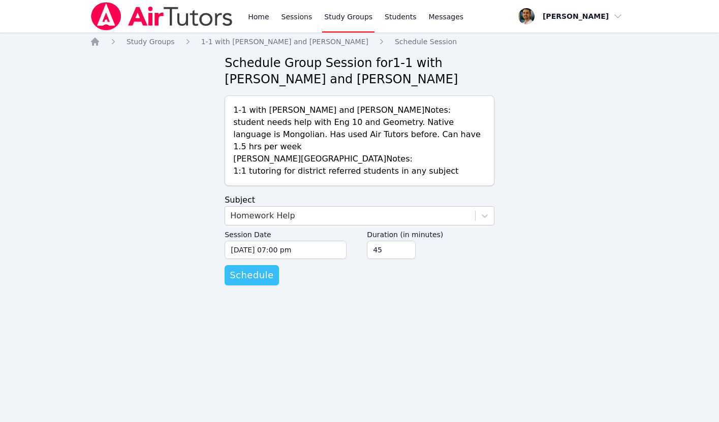
click at [237, 268] on span "Schedule" at bounding box center [252, 275] width 44 height 14
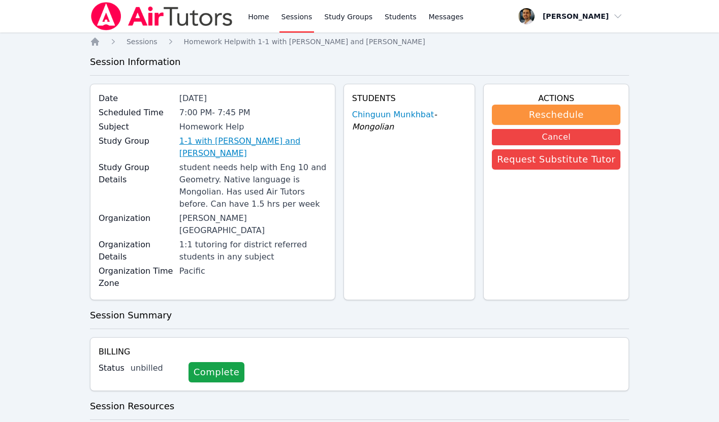
click at [257, 146] on link "1-1 with [PERSON_NAME] and [PERSON_NAME]" at bounding box center [252, 147] width 147 height 24
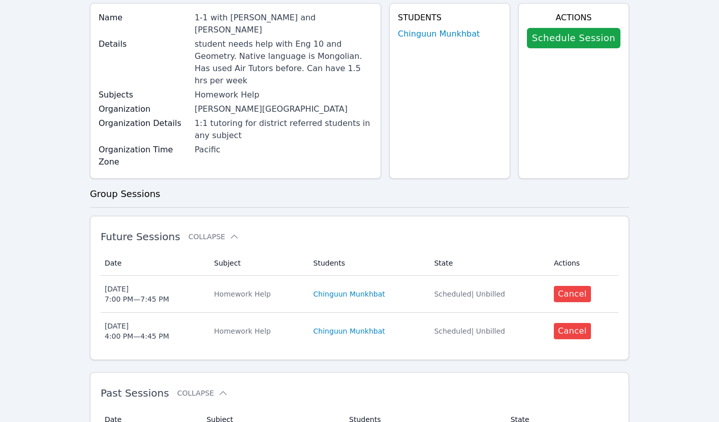
scroll to position [82, 0]
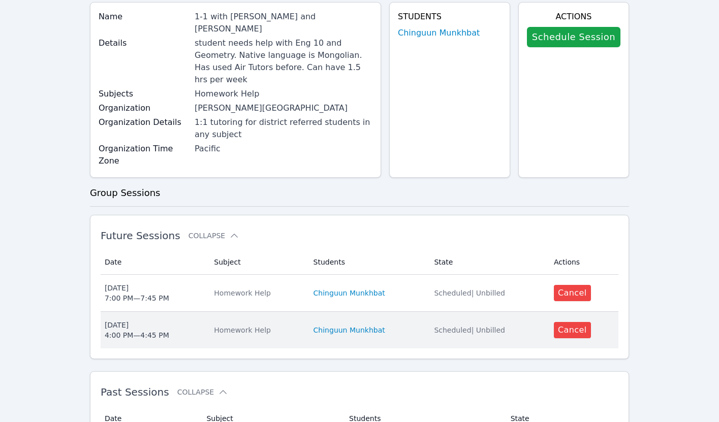
click at [146, 320] on div "[DATE] 4:00 PM — 4:45 PM" at bounding box center [137, 330] width 65 height 20
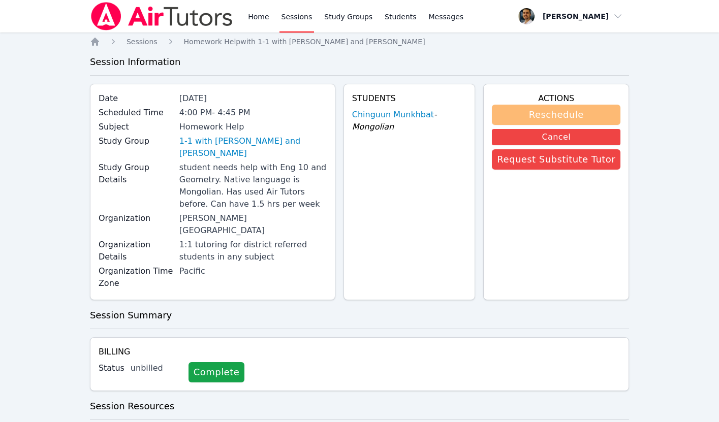
click at [527, 121] on button "Reschedule" at bounding box center [556, 115] width 129 height 20
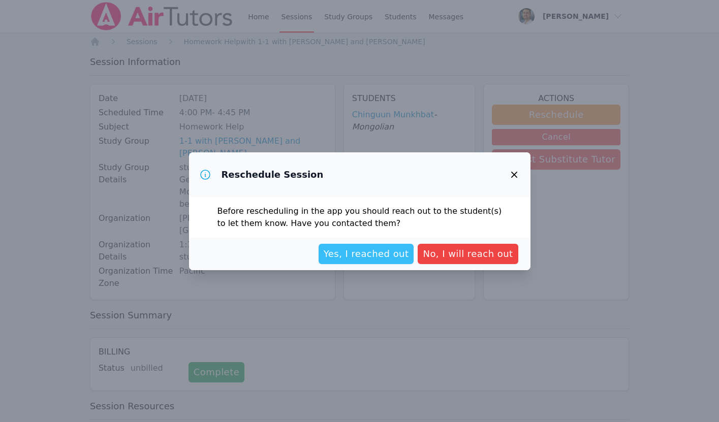
click at [393, 253] on span "Yes, I reached out" at bounding box center [366, 254] width 85 height 14
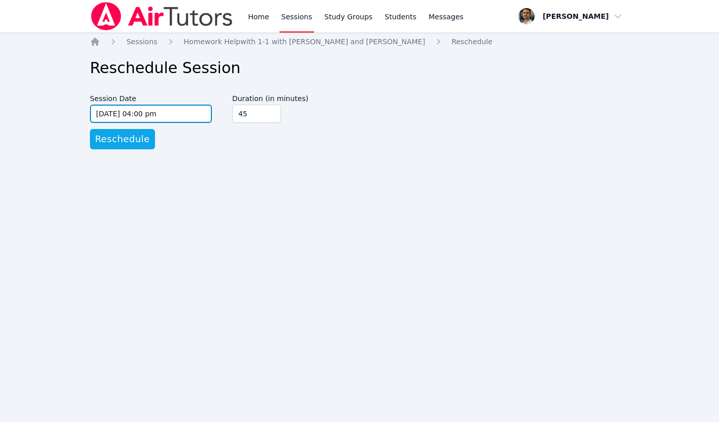
click at [160, 112] on input "[DATE] 04:00 pm" at bounding box center [151, 114] width 122 height 18
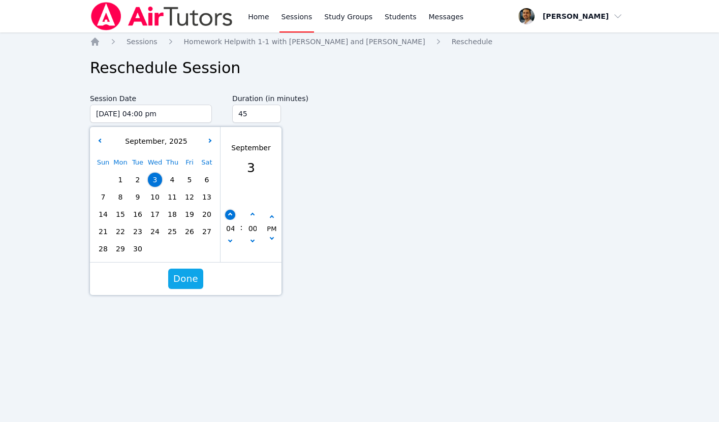
click at [232, 213] on button "button" at bounding box center [230, 215] width 10 height 10
type input "[DATE] 05:00 pm"
type input "05"
click at [232, 213] on button "button" at bounding box center [230, 215] width 10 height 10
type input "[DATE] 06:00 pm"
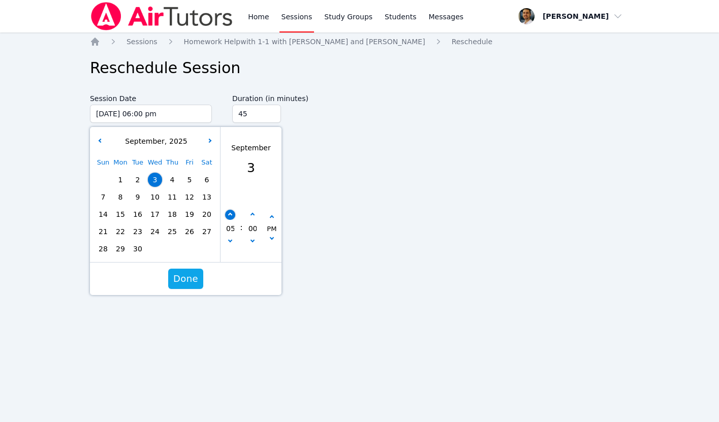
type input "06"
click at [232, 213] on button "button" at bounding box center [230, 215] width 10 height 10
type input "[DATE] 07:00 pm"
type input "07"
click at [187, 279] on span "Done" at bounding box center [185, 279] width 25 height 14
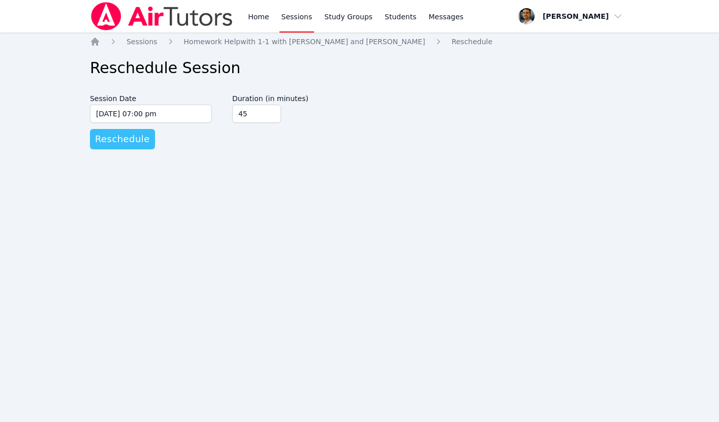
click at [131, 140] on span "Reschedule" at bounding box center [122, 139] width 55 height 14
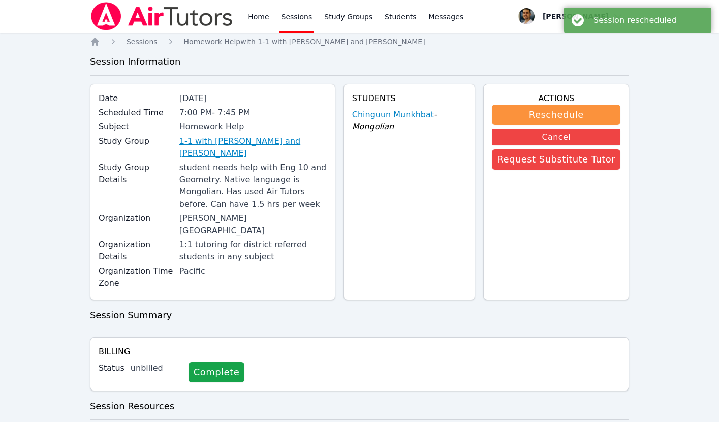
click at [230, 142] on link "1-1 with [PERSON_NAME] and [PERSON_NAME]" at bounding box center [252, 147] width 147 height 24
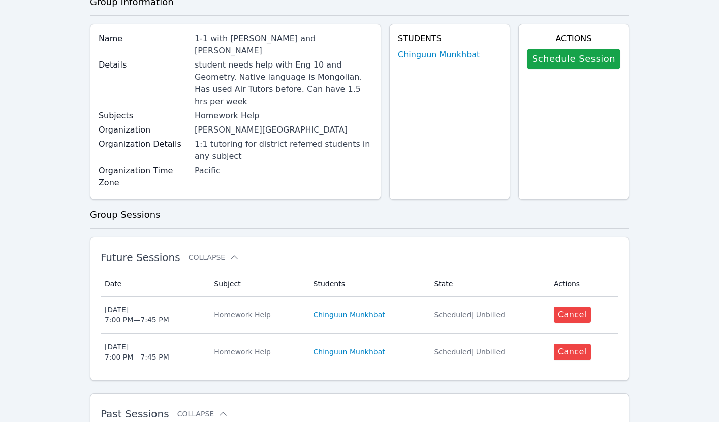
scroll to position [59, 0]
click at [552, 63] on link "Schedule Session" at bounding box center [574, 59] width 94 height 20
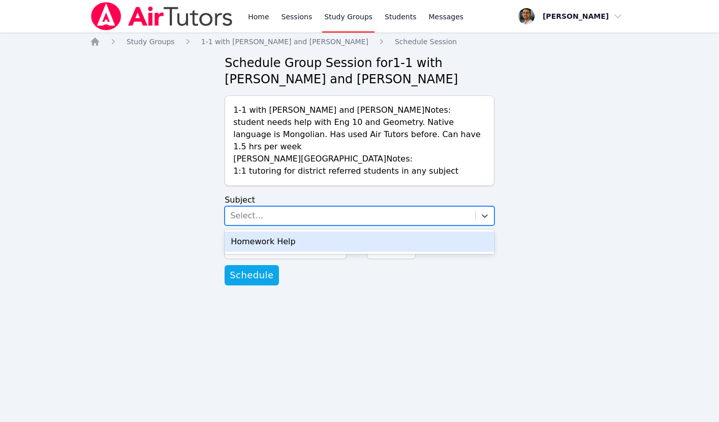
click at [288, 209] on div "Select..." at bounding box center [350, 216] width 250 height 18
click at [278, 232] on div "Homework Help" at bounding box center [360, 242] width 270 height 20
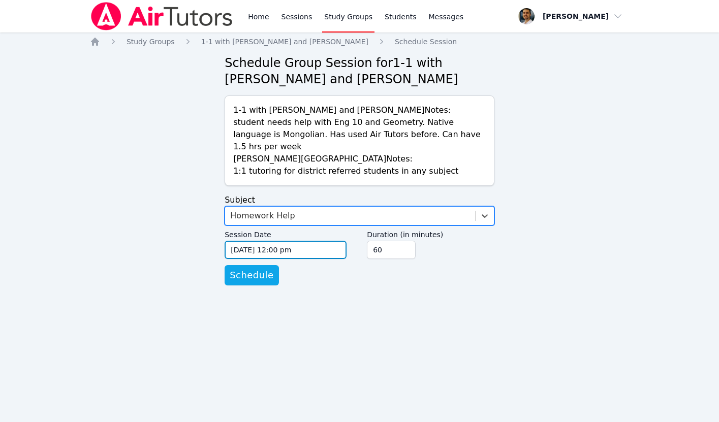
click at [267, 241] on input "[DATE] 12:00 pm" at bounding box center [286, 250] width 122 height 18
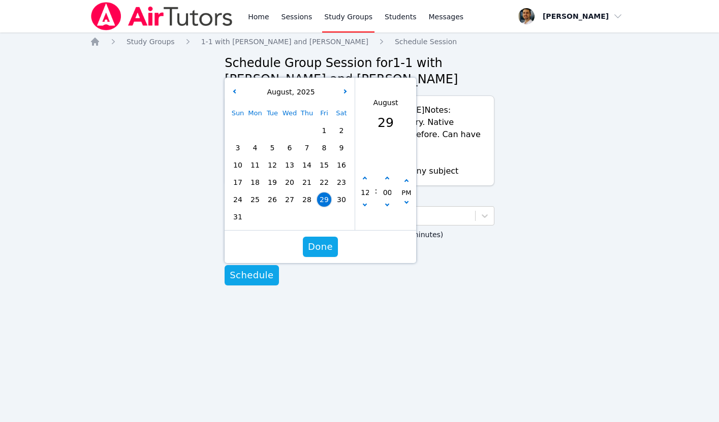
click at [343, 82] on div "[DATE]" at bounding box center [290, 92] width 126 height 20
click at [344, 89] on icon "button" at bounding box center [344, 91] width 4 height 4
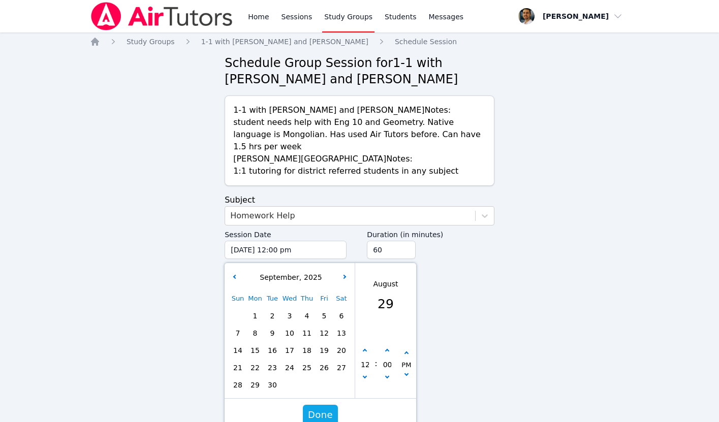
click at [287, 326] on span "10" at bounding box center [290, 333] width 14 height 14
click at [364, 349] on icon "button" at bounding box center [365, 351] width 4 height 4
type input "[DATE] 01:00 pm"
type input "01"
click at [364, 349] on icon "button" at bounding box center [365, 351] width 4 height 4
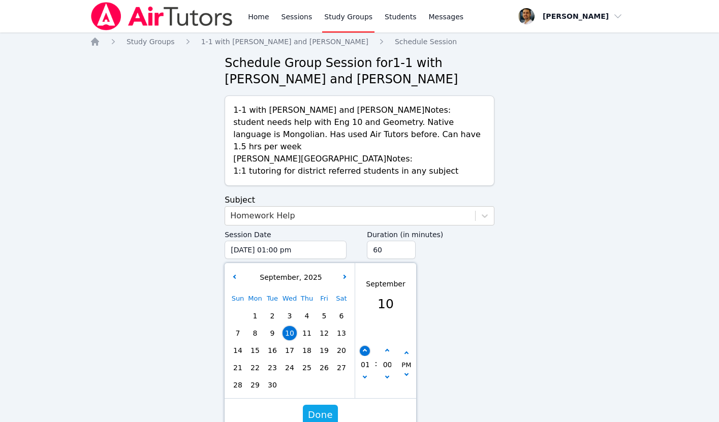
type input "[DATE] 02:00 pm"
type input "02"
click at [364, 349] on icon "button" at bounding box center [365, 351] width 4 height 4
type input "[DATE] 03:00 pm"
type input "03"
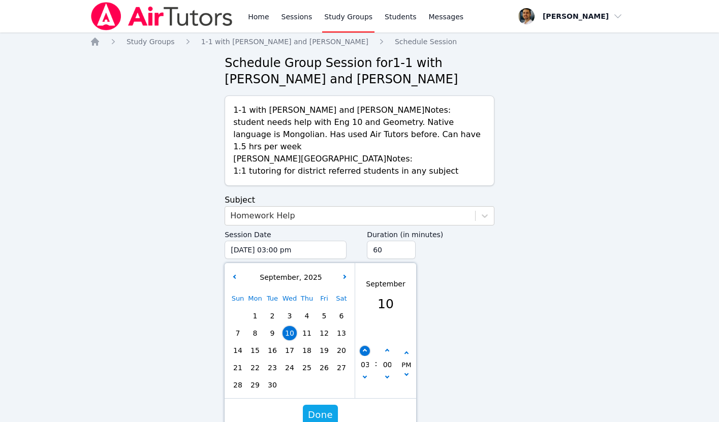
click at [364, 349] on icon "button" at bounding box center [365, 351] width 4 height 4
type input "[DATE] 04:00 pm"
type input "04"
click at [364, 349] on icon "button" at bounding box center [365, 351] width 4 height 4
type input "[DATE] 05:00 pm"
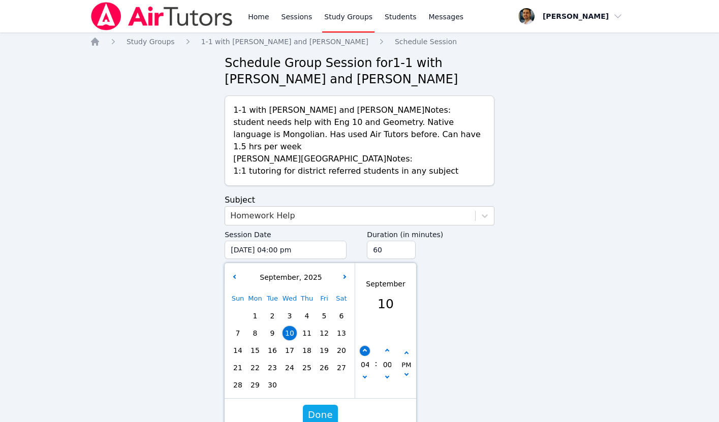
type input "05"
click at [364, 349] on icon "button" at bounding box center [365, 351] width 4 height 4
type input "[DATE] 06:00 pm"
type input "06"
click at [364, 349] on icon "button" at bounding box center [365, 351] width 4 height 4
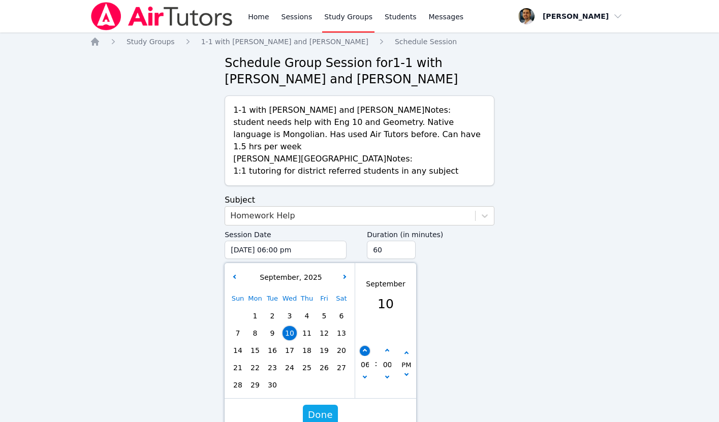
type input "[DATE] 07:00 pm"
type input "07"
click at [326, 408] on span "Done" at bounding box center [320, 415] width 25 height 14
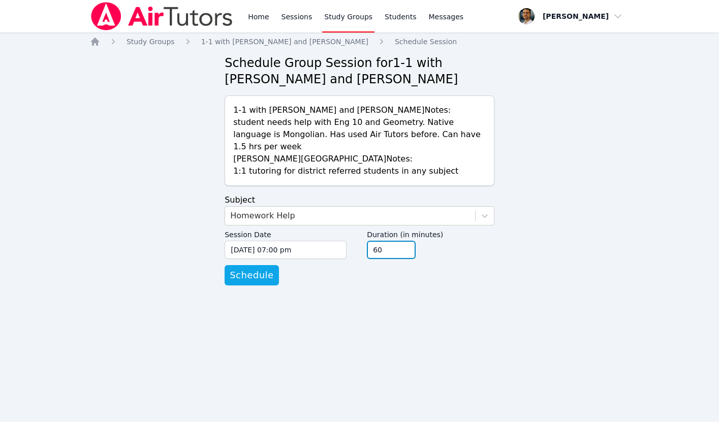
click at [376, 241] on input "60" at bounding box center [391, 250] width 49 height 18
type input "45"
click at [318, 301] on div "Home Sessions Study Groups Students Messages Open user menu [PERSON_NAME] Open …" at bounding box center [359, 211] width 719 height 422
click at [242, 268] on span "Schedule" at bounding box center [252, 275] width 44 height 14
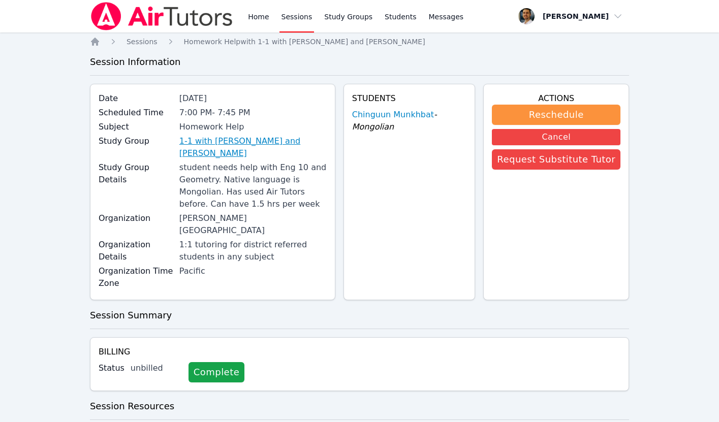
click at [294, 136] on link "1-1 with [PERSON_NAME] and [PERSON_NAME]" at bounding box center [252, 147] width 147 height 24
